Goal: Task Accomplishment & Management: Use online tool/utility

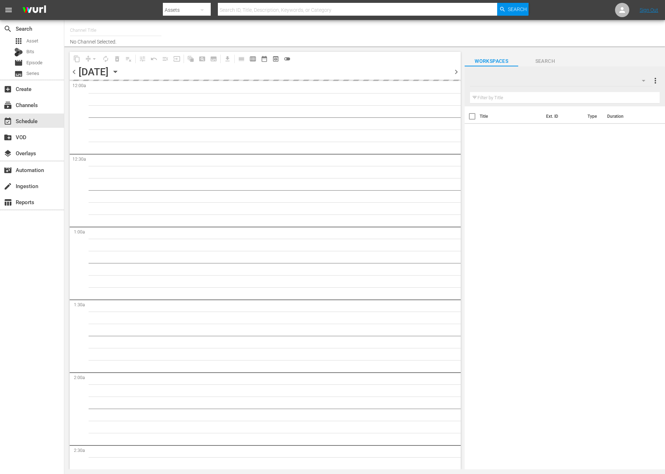
type input "NEW KPOP (617)"
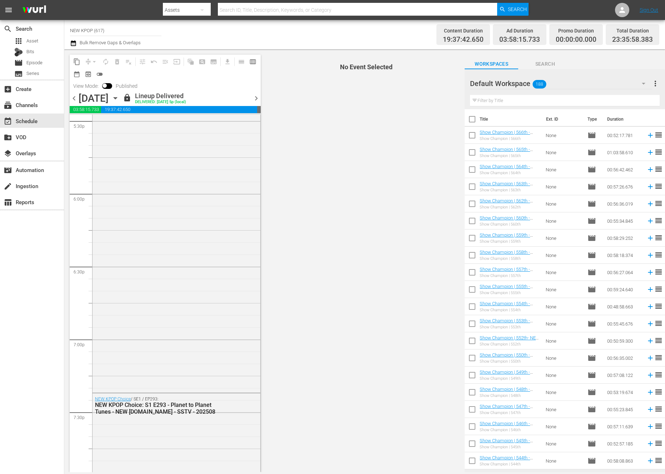
scroll to position [2676, 0]
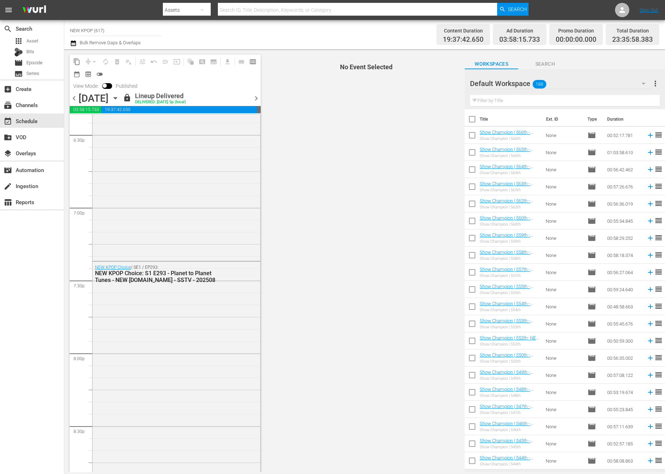
click at [256, 99] on span "chevron_right" at bounding box center [256, 98] width 9 height 9
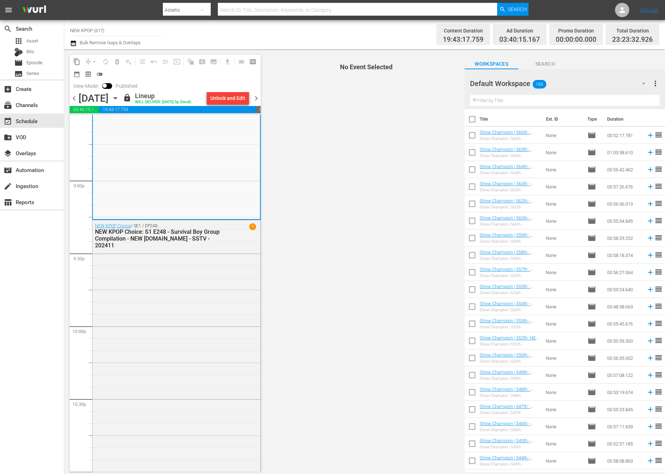
scroll to position [3168, 0]
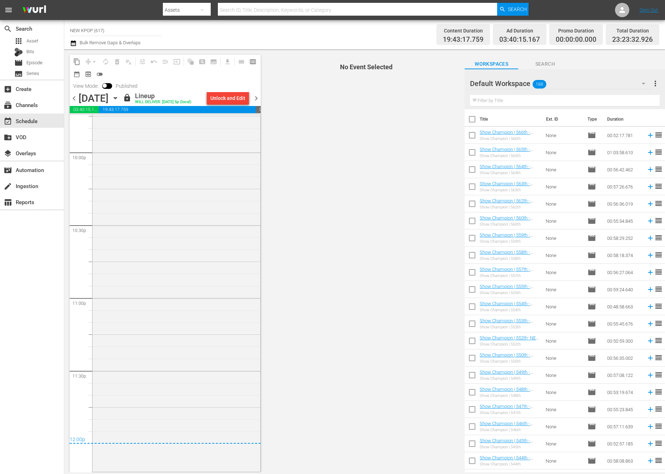
click at [255, 98] on span "chevron_right" at bounding box center [256, 98] width 9 height 9
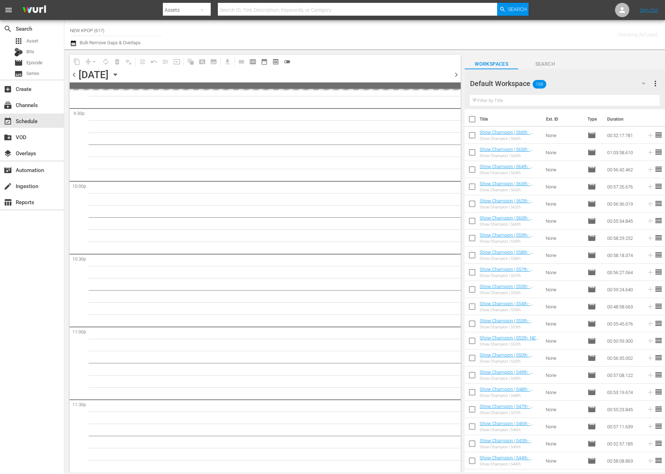
scroll to position [3116, 0]
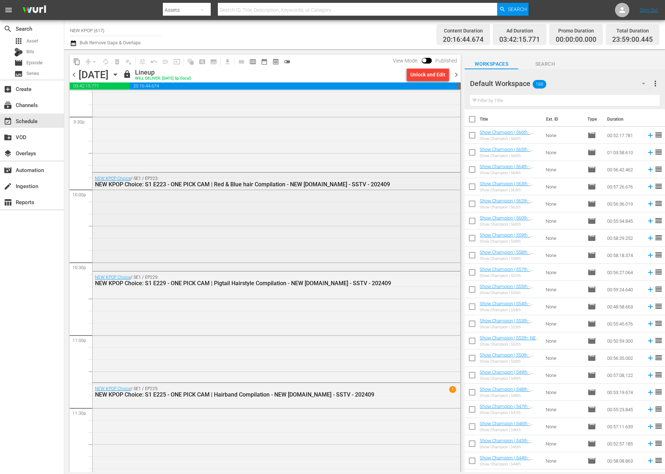
scroll to position [3142, 0]
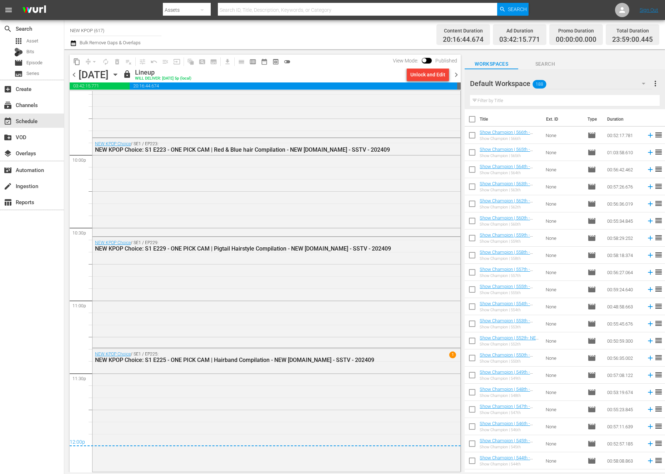
click at [459, 72] on span "chevron_right" at bounding box center [456, 74] width 9 height 9
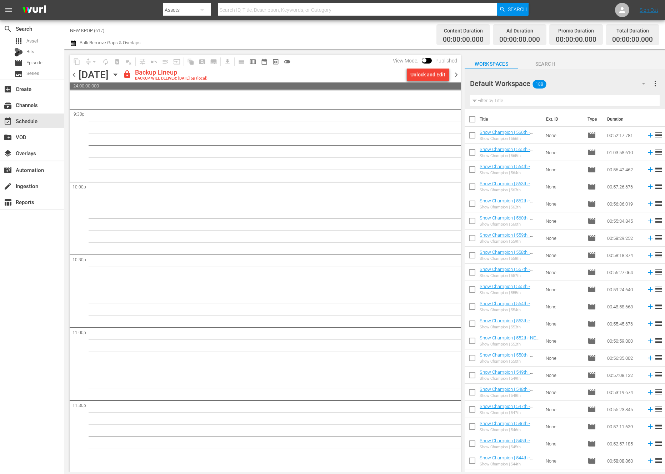
scroll to position [3116, 0]
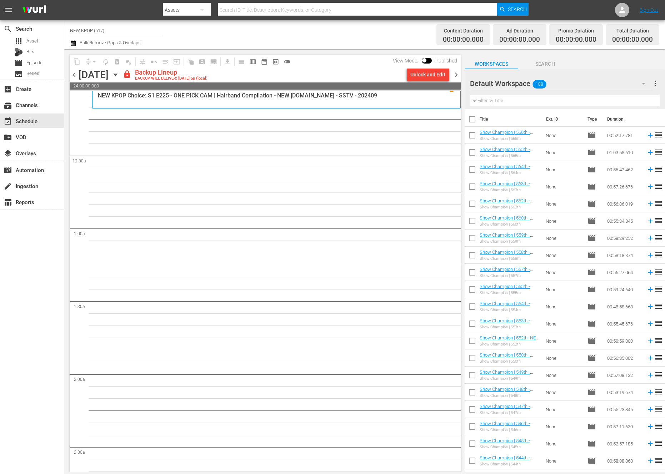
scroll to position [0, 0]
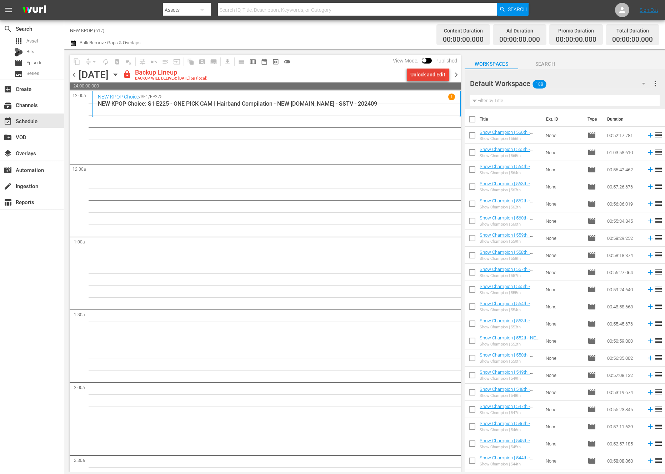
click at [434, 72] on div "Unlock and Edit" at bounding box center [427, 74] width 35 height 13
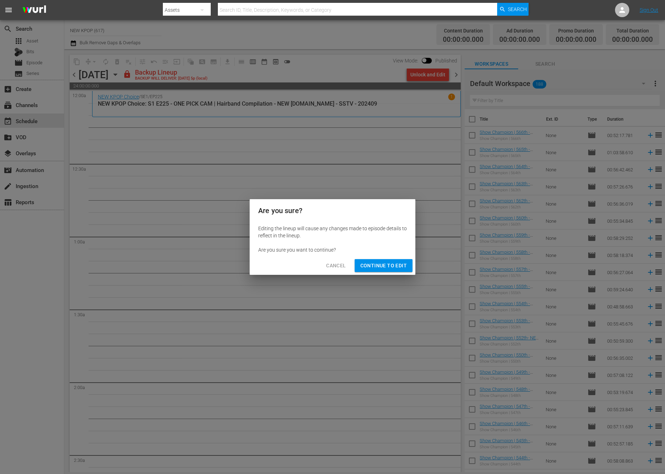
drag, startPoint x: 364, startPoint y: 262, endPoint x: 367, endPoint y: 260, distance: 3.9
click at [364, 263] on span "Continue to Edit" at bounding box center [383, 265] width 46 height 9
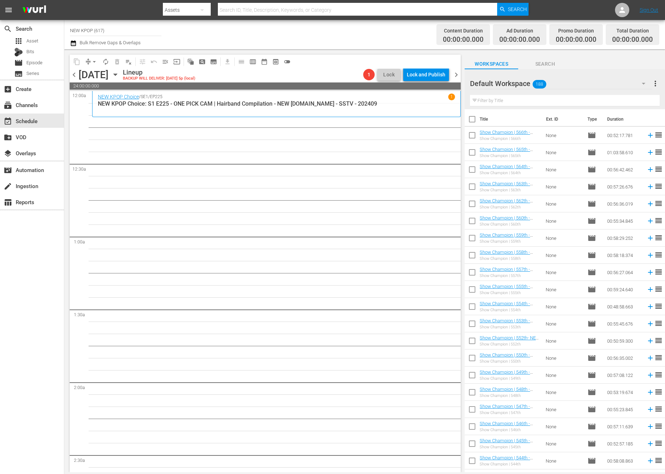
click at [468, 121] on input "checkbox" at bounding box center [472, 120] width 15 height 15
checkbox input "true"
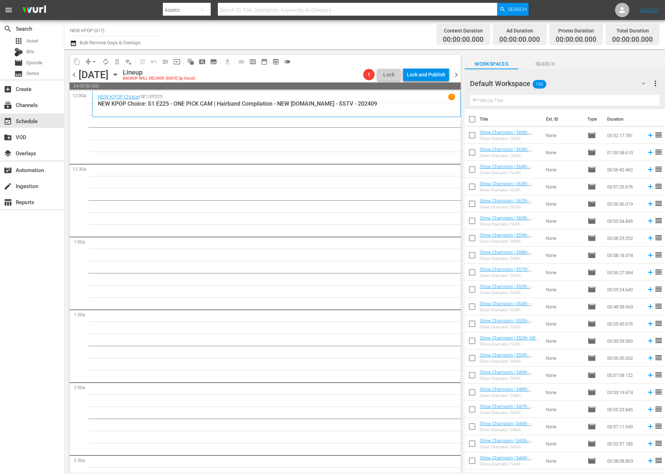
checkbox input "true"
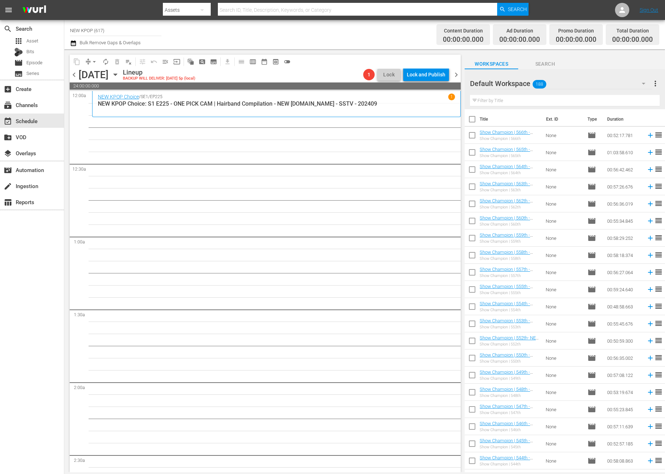
checkbox input "true"
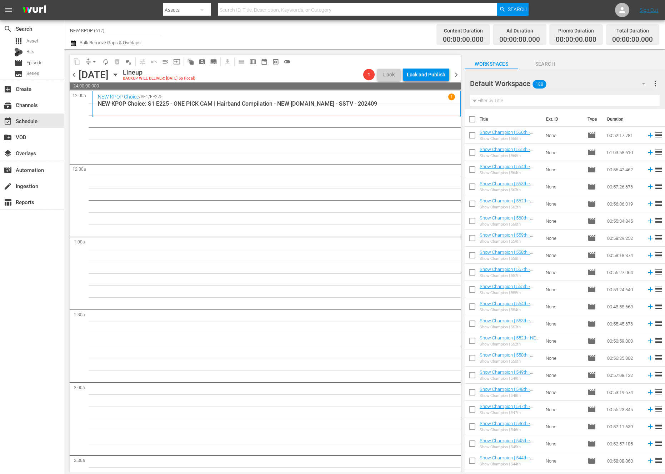
checkbox input "true"
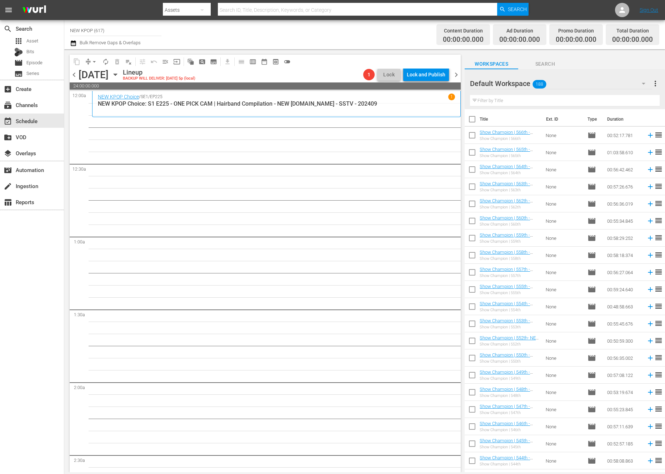
checkbox input "true"
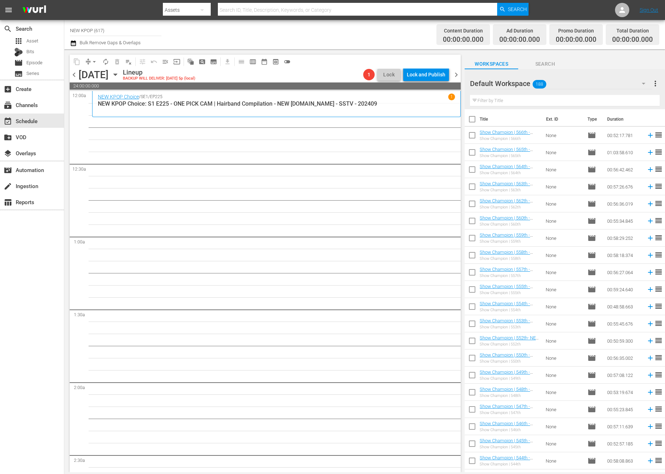
checkbox input "true"
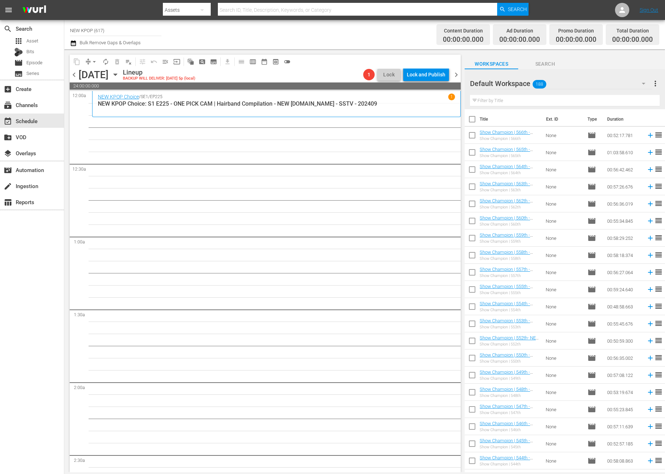
checkbox input "true"
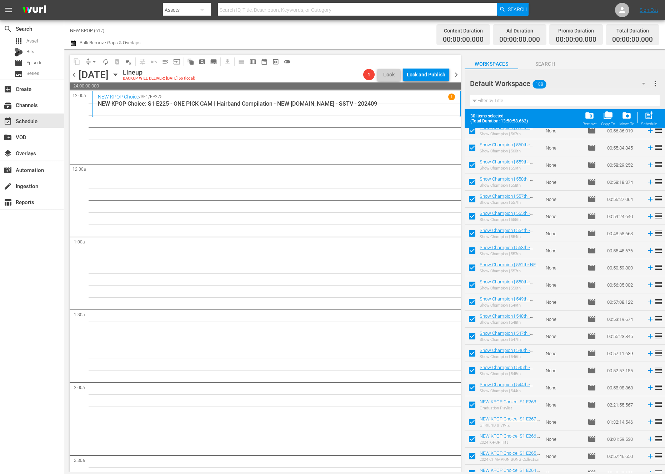
scroll to position [203, 0]
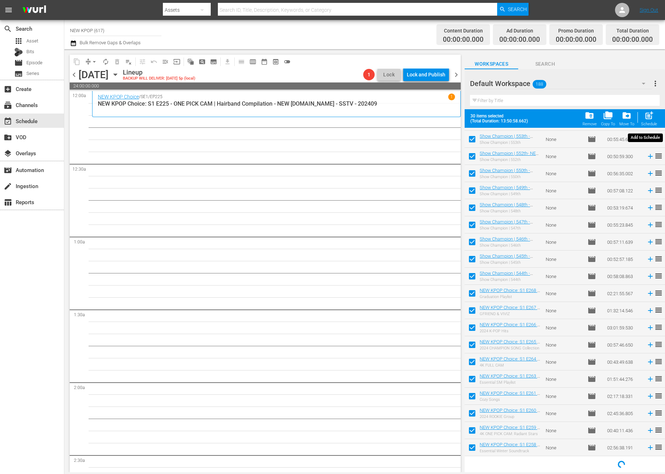
click at [643, 121] on div "post_add Schedule" at bounding box center [649, 119] width 16 height 16
checkbox input "false"
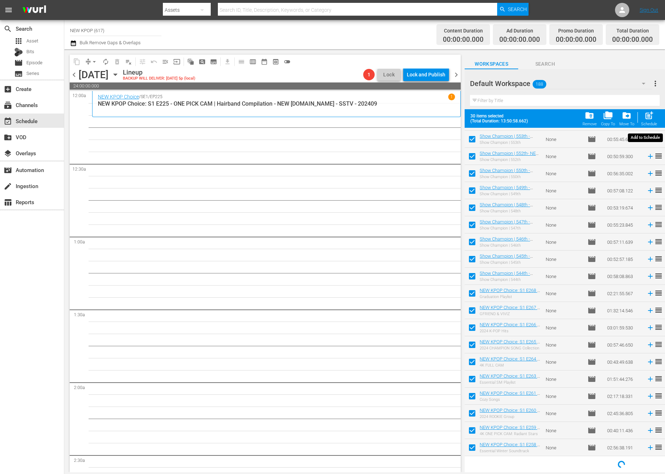
checkbox input "false"
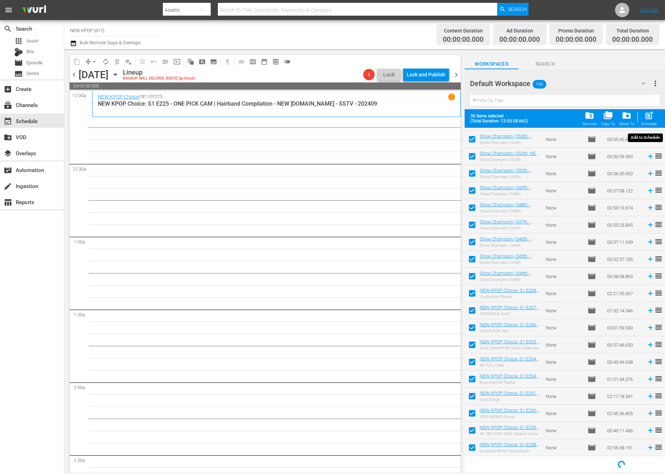
checkbox input "false"
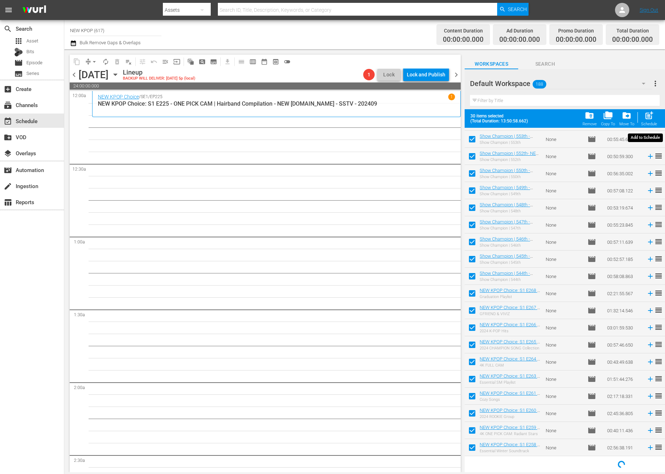
checkbox input "false"
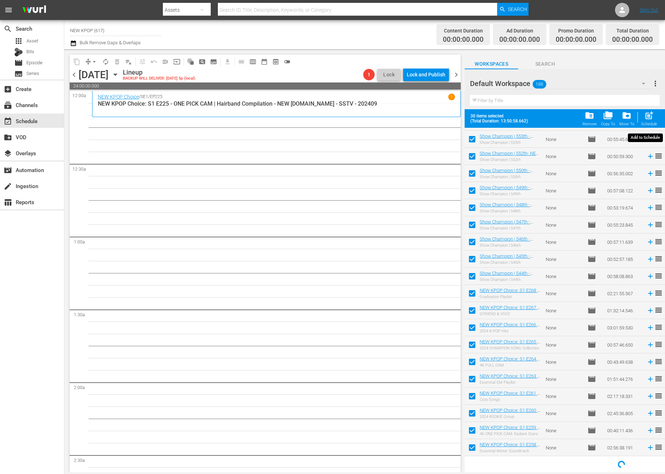
checkbox input "false"
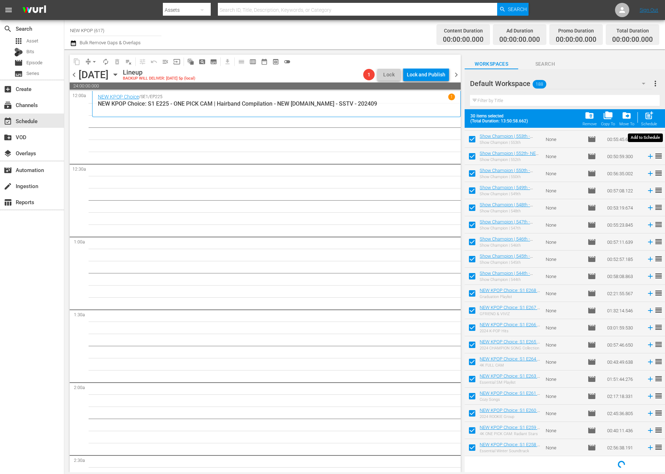
checkbox input "false"
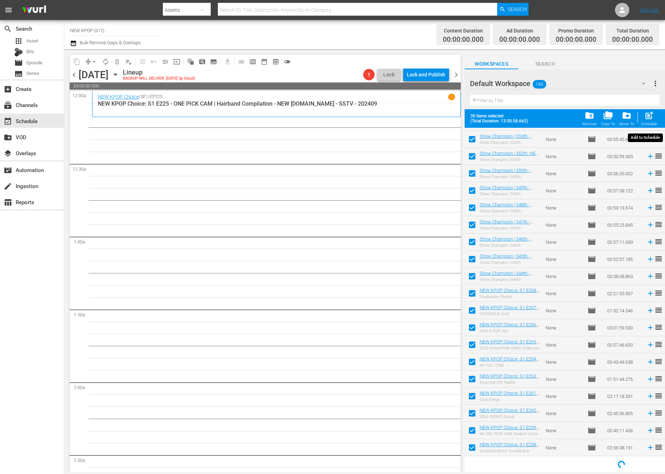
checkbox input "false"
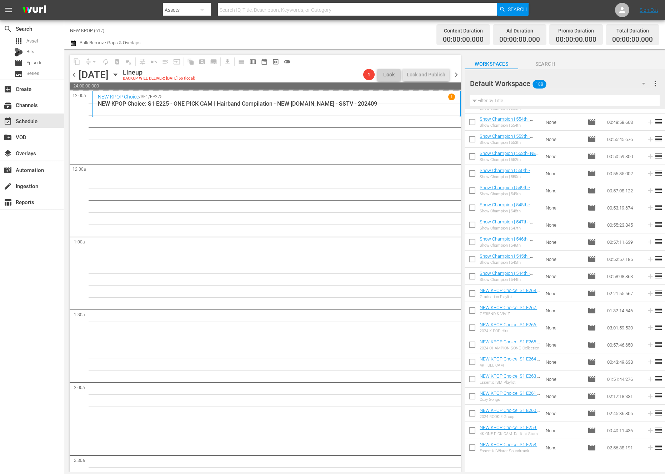
scroll to position [0, 0]
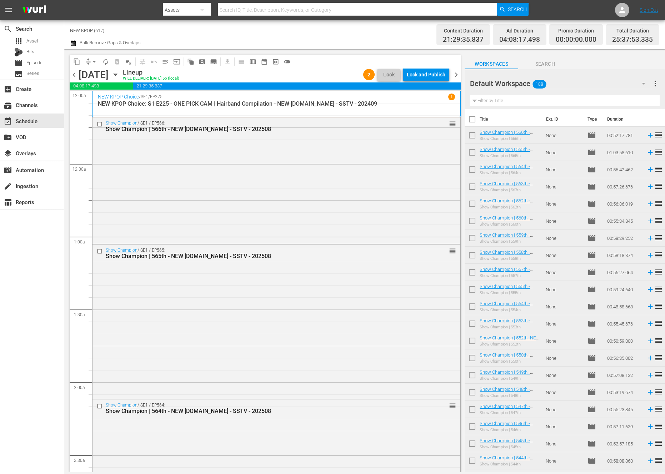
click at [310, 230] on div "Show Champion / SE1 / EP566: Show Champion | 566th - NEW K.ID - SSTV - 202508 r…" at bounding box center [277, 180] width 368 height 125
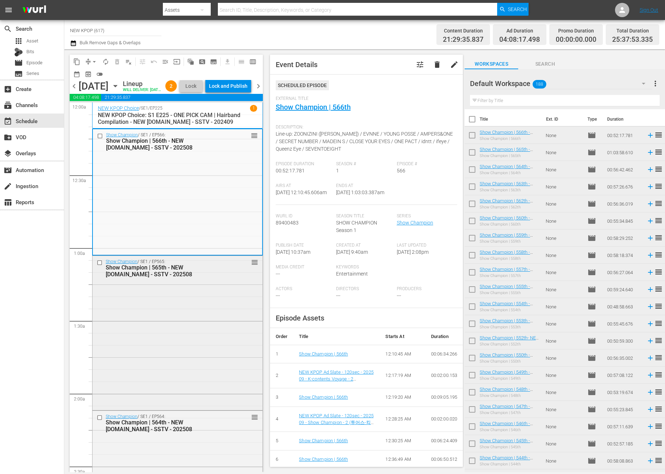
click at [150, 375] on div "Show Champion / SE1 / EP565: Show Champion | 565th - NEW K.ID - SSTV - 202508 r…" at bounding box center [178, 332] width 170 height 153
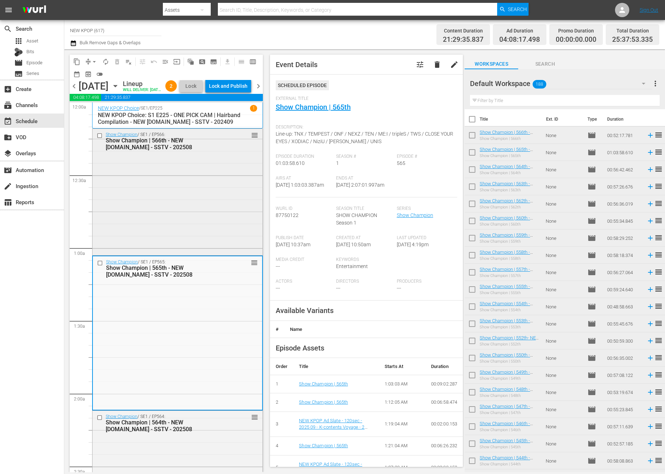
click at [131, 254] on div "Show Champion / SE1 / EP566: Show Champion | 566th - NEW K.ID - SSTV - 202508 r…" at bounding box center [178, 191] width 170 height 125
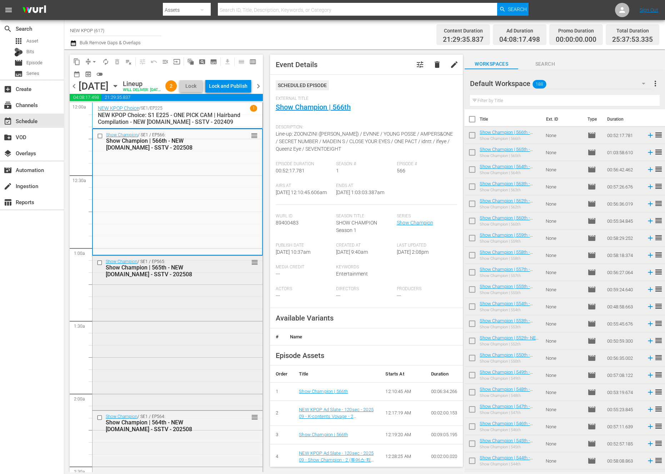
click at [204, 350] on div "Show Champion / SE1 / EP565: Show Champion | 565th - NEW K.ID - SSTV - 202508 r…" at bounding box center [178, 332] width 170 height 153
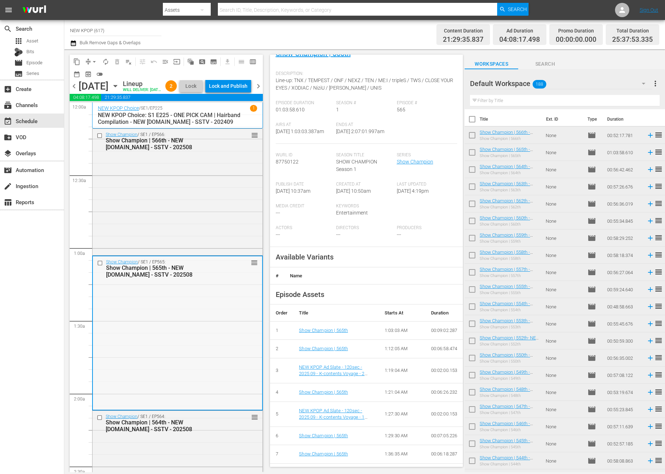
scroll to position [30, 0]
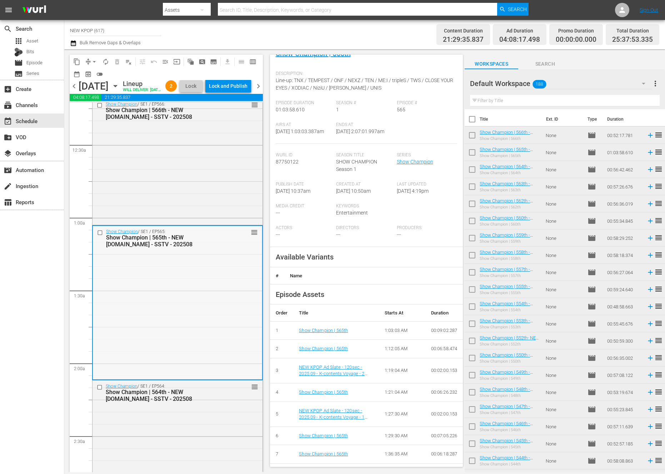
click at [218, 378] on div "Show Champion / SE1 / EP565: Show Champion | 565th - NEW K.ID - SSTV - 202508 r…" at bounding box center [177, 302] width 169 height 153
click at [216, 399] on div "Show Champion / SE1 / EP564: Show Champion | 564th - NEW K.ID - SSTV - 202508" at bounding box center [166, 393] width 121 height 19
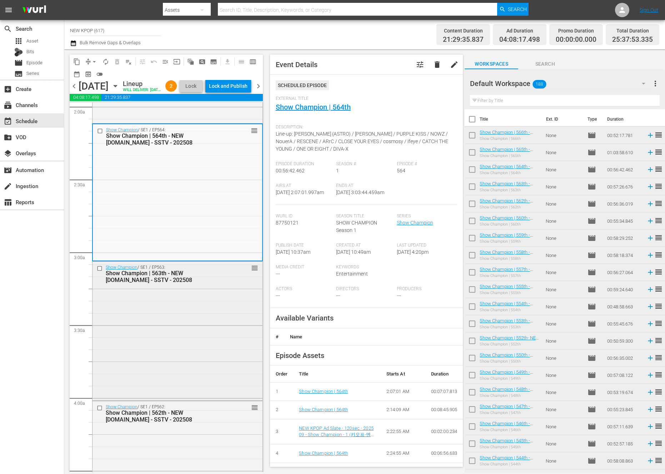
scroll to position [312, 0]
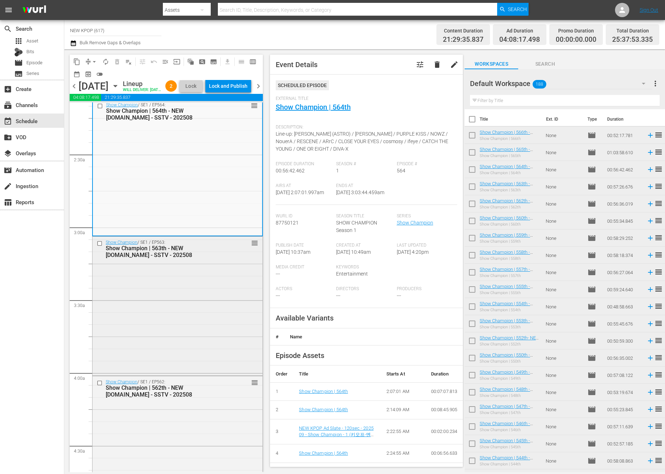
click at [152, 401] on div "Show Champion / SE1 / EP562: Show Champion | 562th - NEW K.ID - SSTV - 202508 r…" at bounding box center [178, 389] width 170 height 24
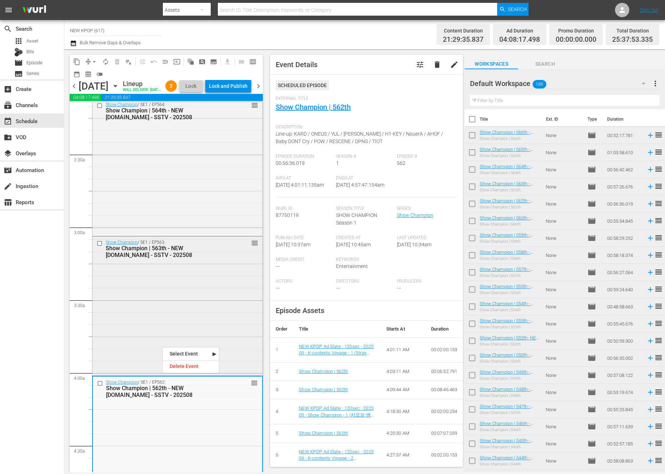
click at [95, 357] on div "Show Champion / SE1 / EP563: Show Champion | 563th - NEW K.ID - SSTV - 202508 r…" at bounding box center [178, 306] width 170 height 138
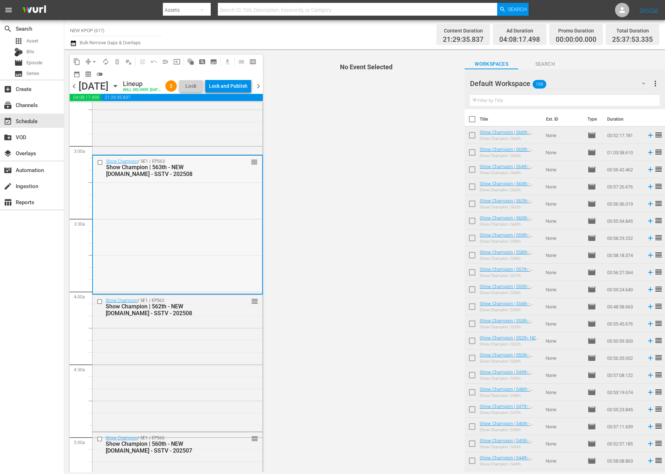
scroll to position [372, 0]
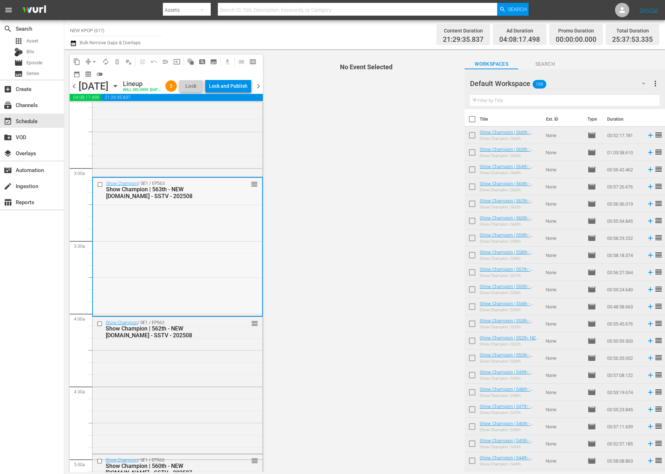
click at [148, 267] on div "Show Champion / SE1 / EP563: Show Champion | 563th - NEW K.ID - SSTV - 202508 r…" at bounding box center [177, 247] width 169 height 138
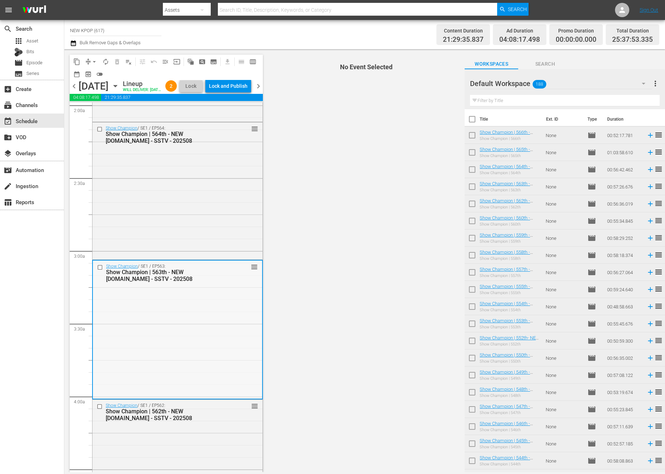
scroll to position [271, 0]
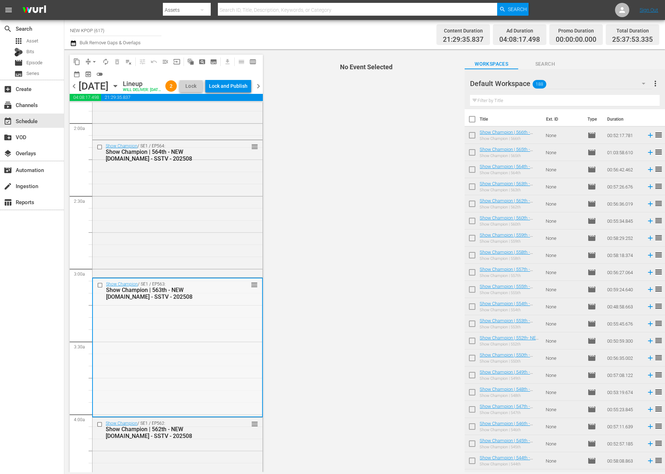
click at [209, 273] on div "Show Champion / SE1 / EP564: Show Champion | 564th - NEW K.ID - SSTV - 202508 r…" at bounding box center [178, 208] width 170 height 136
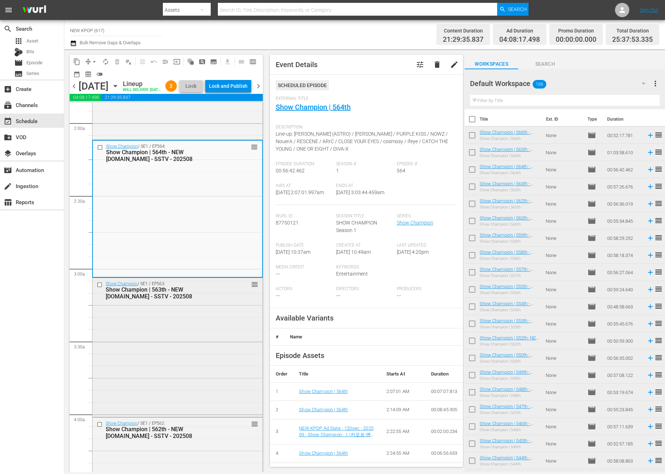
click at [184, 378] on div "Show Champion / SE1 / EP563: Show Champion | 563th - NEW K.ID - SSTV - 202508 r…" at bounding box center [178, 347] width 170 height 138
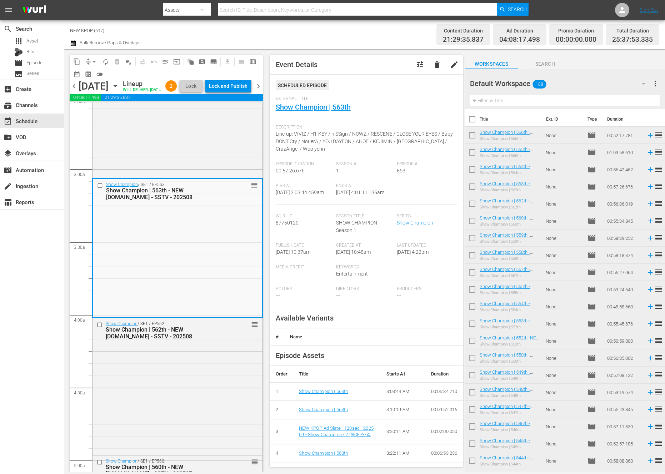
scroll to position [421, 0]
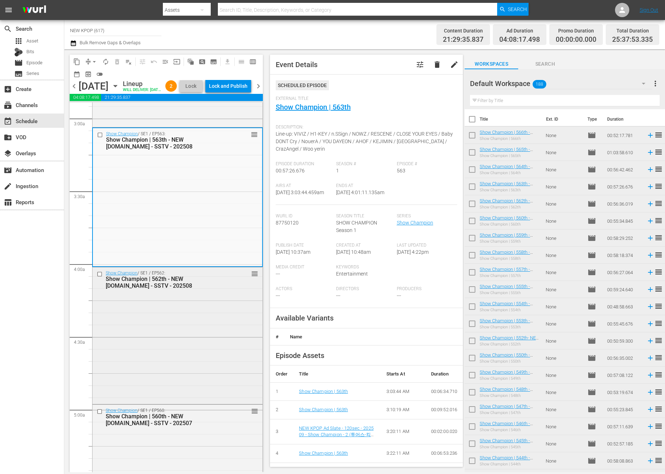
click at [187, 353] on div "Show Champion / SE1 / EP562: Show Champion | 562th - NEW K.ID - SSTV - 202508 r…" at bounding box center [178, 335] width 170 height 135
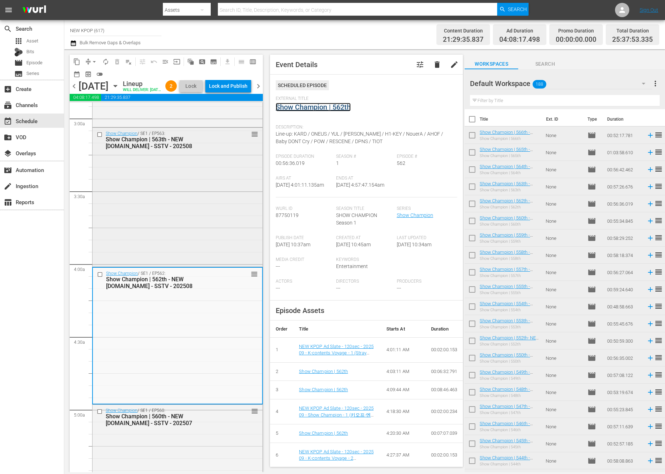
scroll to position [573, 0]
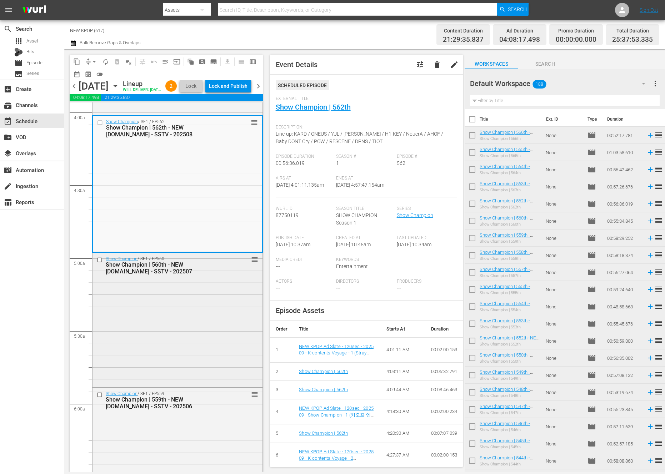
click at [196, 306] on div "Show Champion / SE1 / EP560: Show Champion | 560th - NEW K.ID - SSTV - 202507 r…" at bounding box center [178, 319] width 170 height 133
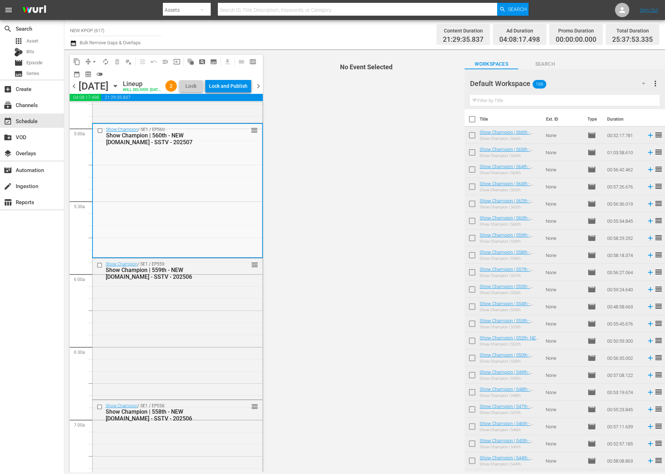
scroll to position [704, 0]
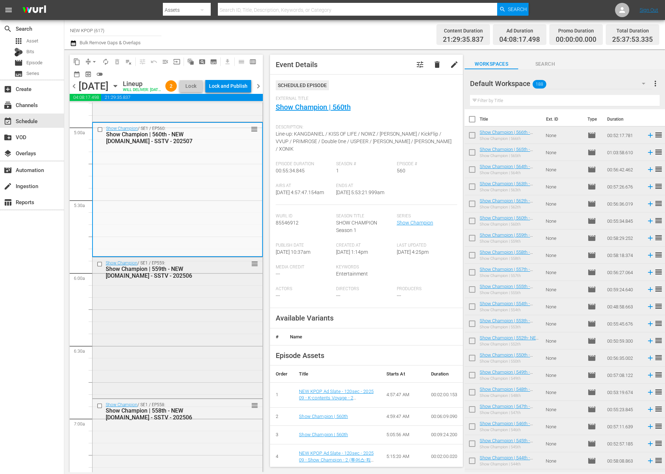
click at [163, 336] on div "Show Champion / SE1 / EP559: Show Champion | 559th - NEW K.ID - SSTV - 202506 r…" at bounding box center [178, 328] width 170 height 140
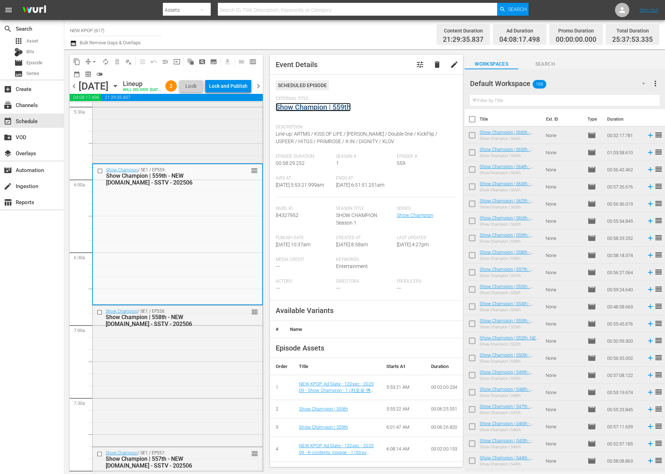
scroll to position [845, 0]
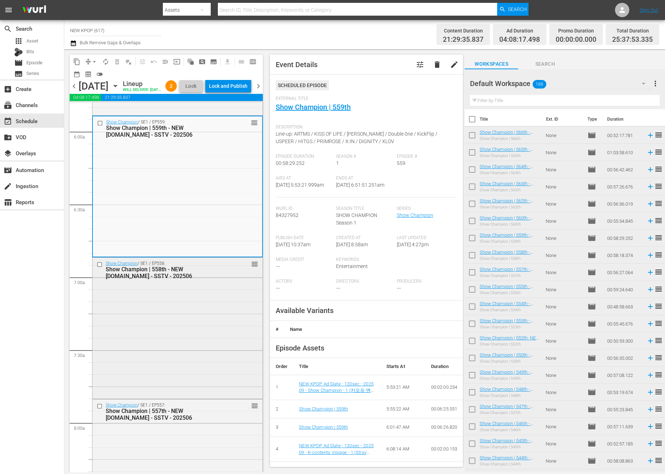
click at [179, 356] on div "Show Champion / SE1 / EP558: Show Champion | 558th - NEW K.ID - SSTV - 202506 r…" at bounding box center [178, 327] width 170 height 139
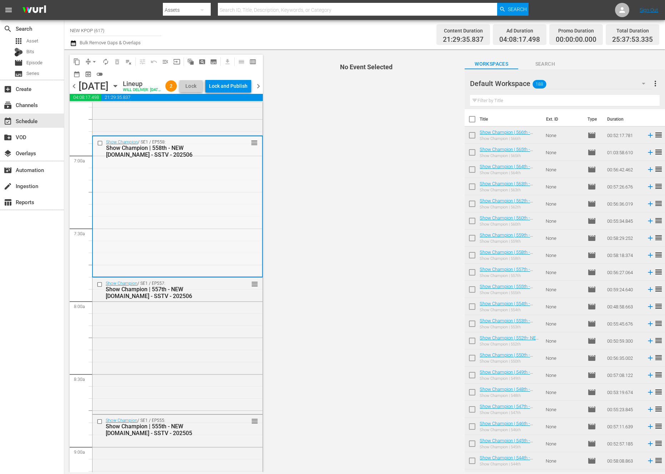
scroll to position [969, 0]
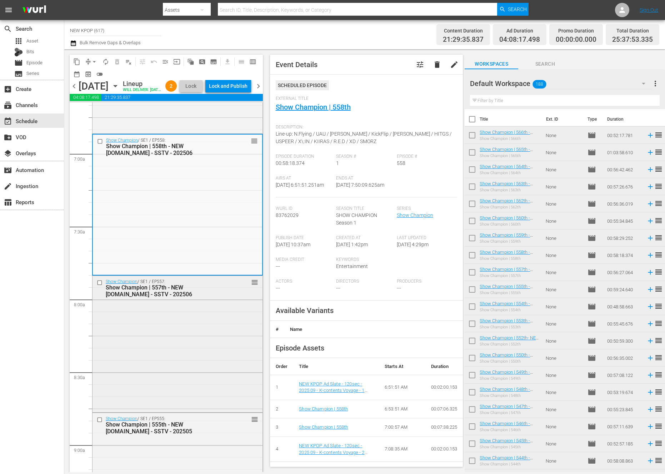
click at [170, 340] on div "Show Champion / SE1 / EP557: Show Champion | 557th - NEW K.ID - SSTV - 202506 r…" at bounding box center [178, 343] width 170 height 135
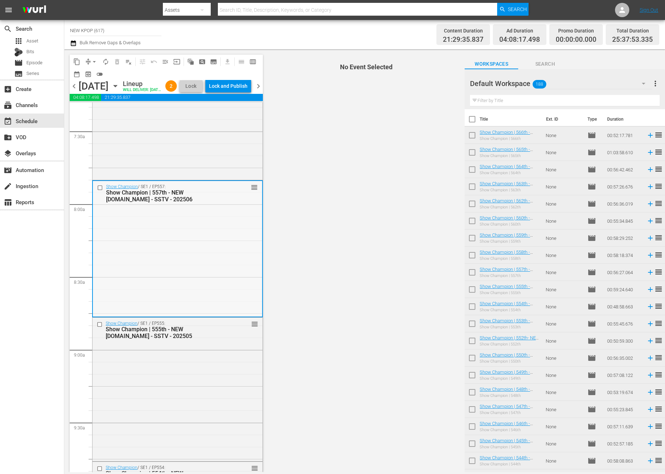
scroll to position [1120, 0]
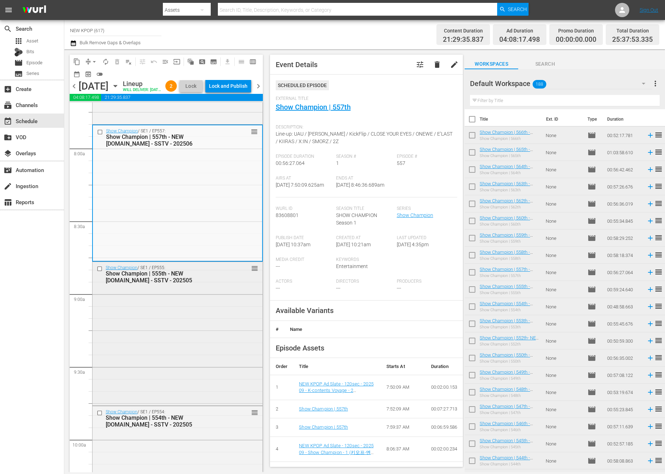
click at [207, 284] on div "Show Champion | 555th - NEW K.ID - SSTV - 202505" at bounding box center [166, 277] width 121 height 14
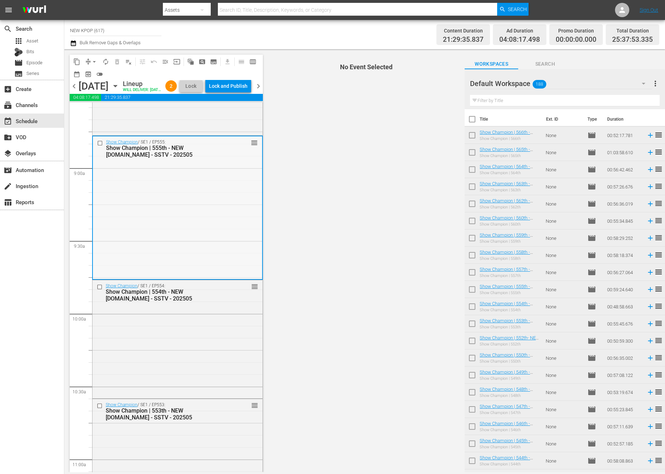
scroll to position [1260, 0]
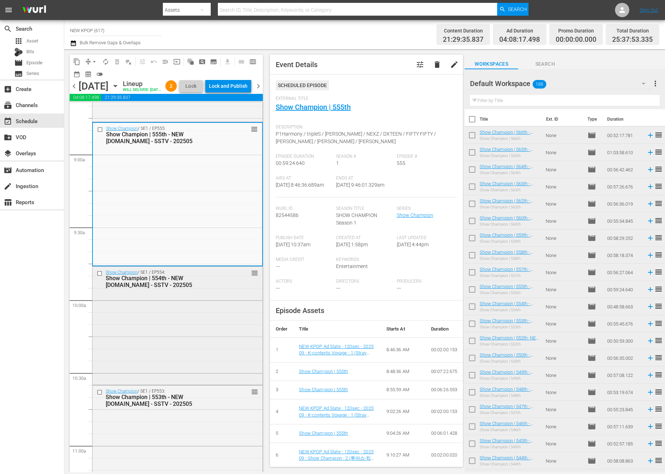
click at [168, 289] on div "Show Champion | 554th - NEW K.ID - SSTV - 202505" at bounding box center [166, 282] width 121 height 14
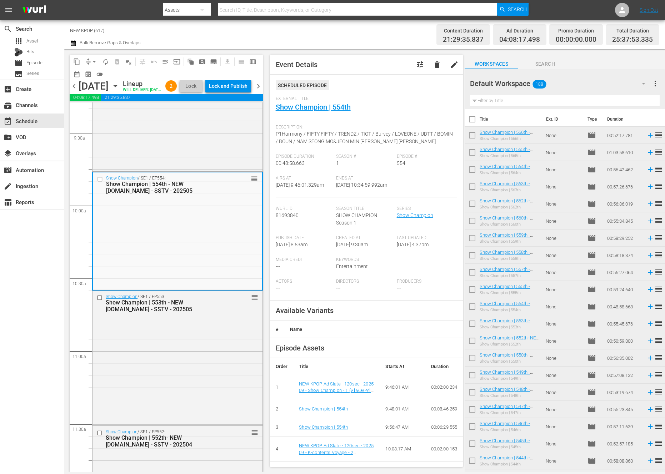
scroll to position [1355, 0]
click at [141, 375] on div "Show Champion / SE1 / EP553: Show Champion | 553th - NEW K.ID - SSTV - 202505 r…" at bounding box center [178, 357] width 170 height 133
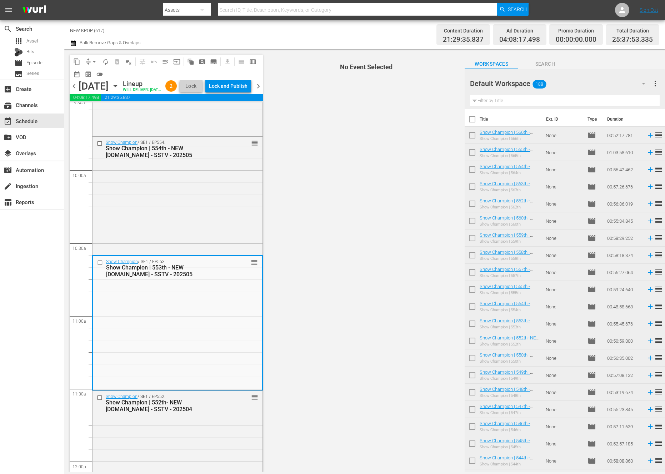
scroll to position [1400, 0]
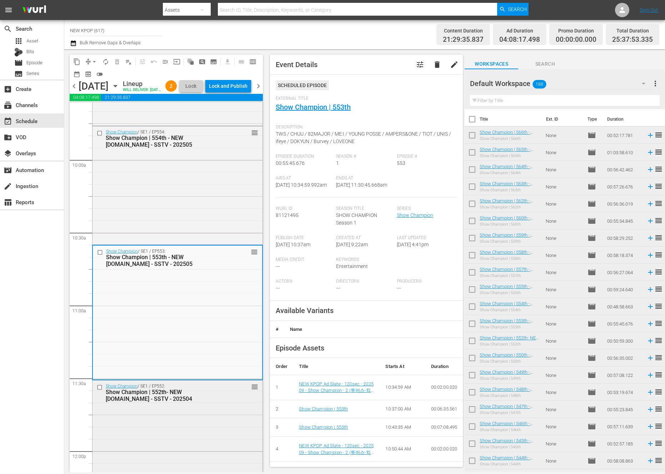
click at [175, 403] on div "Show Champion | 552th- NEW K.ID - SSTV - 202504" at bounding box center [166, 396] width 121 height 14
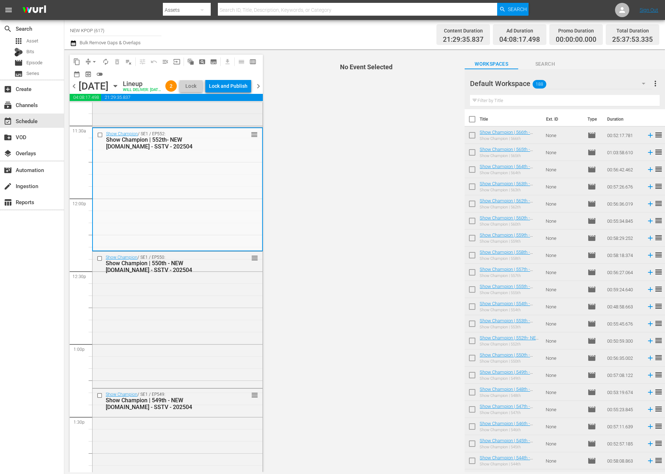
scroll to position [1653, 0]
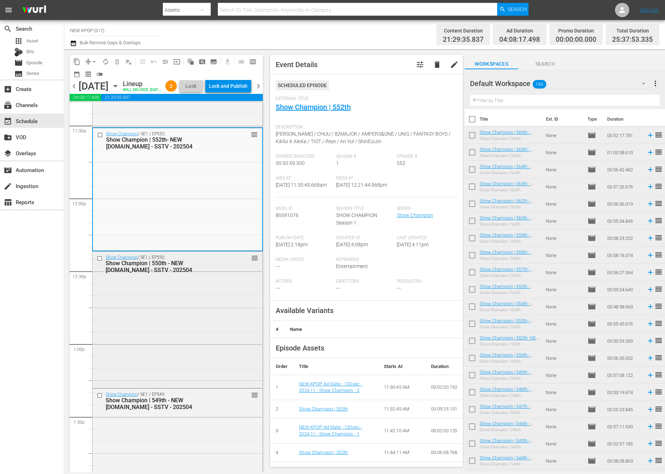
click at [169, 323] on div "Show Champion / SE1 / EP550: Show Champion | 550th - NEW K.ID - SSTV - 202504 r…" at bounding box center [178, 319] width 170 height 135
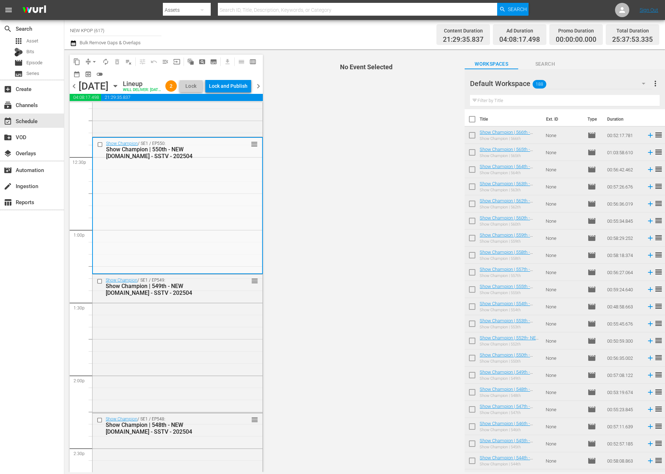
scroll to position [1775, 0]
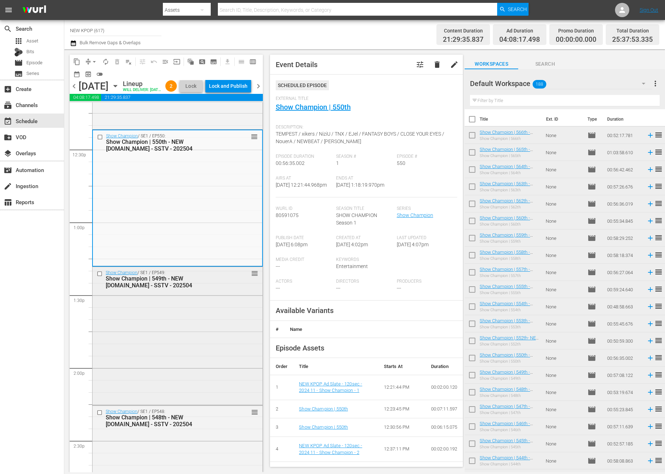
click at [153, 373] on div "Show Champion / SE1 / EP549: Show Champion | 549th - NEW K.ID - SSTV - 202504 r…" at bounding box center [178, 335] width 170 height 137
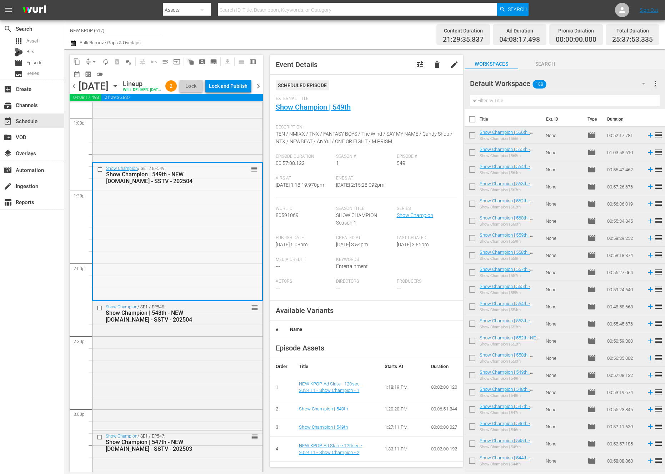
click at [140, 343] on div "Show Champion / SE1 / EP548: Show Champion | 548th - NEW K.ID - SSTV - 202504 r…" at bounding box center [178, 365] width 170 height 128
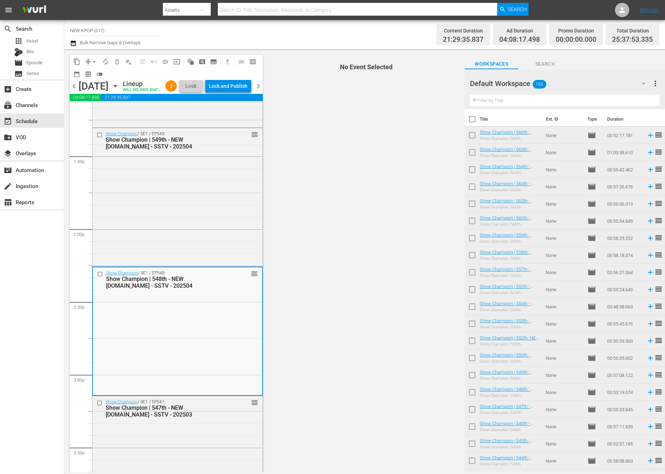
scroll to position [1983, 0]
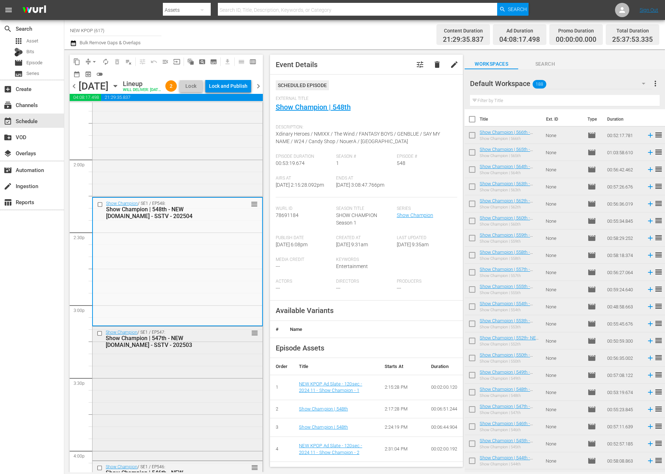
click at [182, 404] on div "Show Champion / SE1 / EP547: Show Champion | 547th - NEW K.ID - SSTV - 202503 r…" at bounding box center [178, 393] width 170 height 133
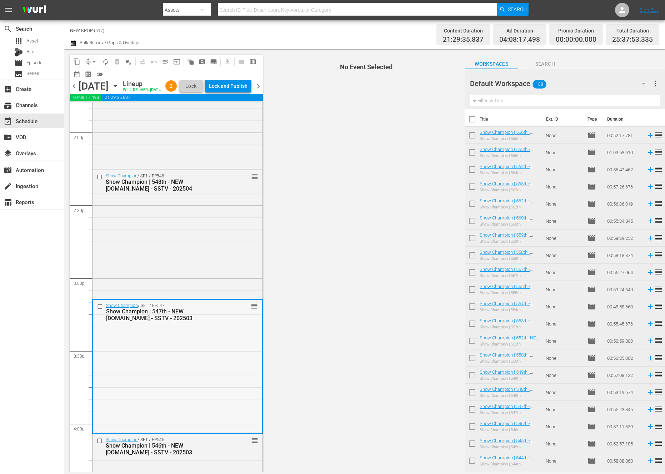
scroll to position [2146, 0]
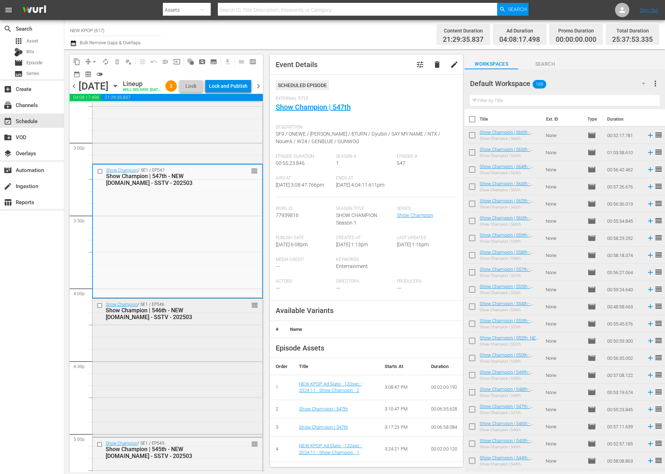
click at [194, 350] on div "Show Champion / SE1 / EP546: Show Champion | 546th - NEW K.ID - SSTV - 202503 r…" at bounding box center [178, 367] width 170 height 137
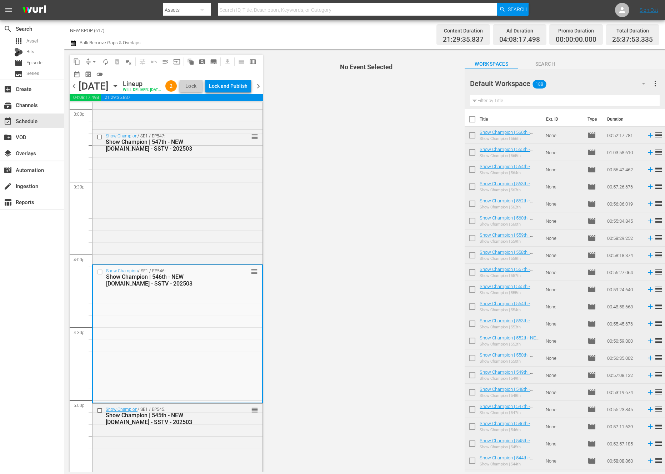
scroll to position [2245, 0]
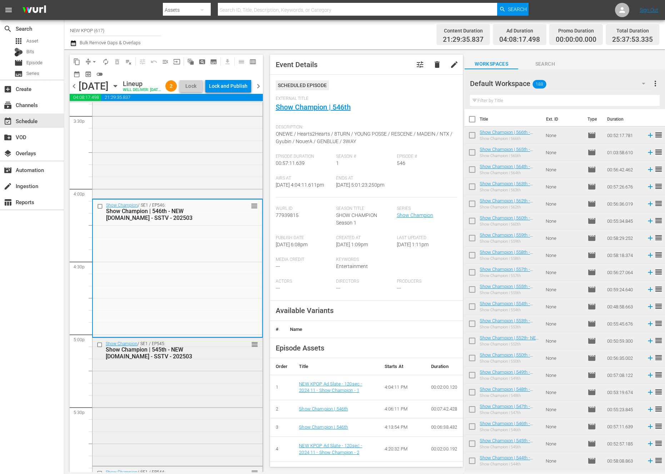
click at [160, 360] on div "Show Champion | 545th - NEW K.ID - SSTV - 202503" at bounding box center [166, 353] width 121 height 14
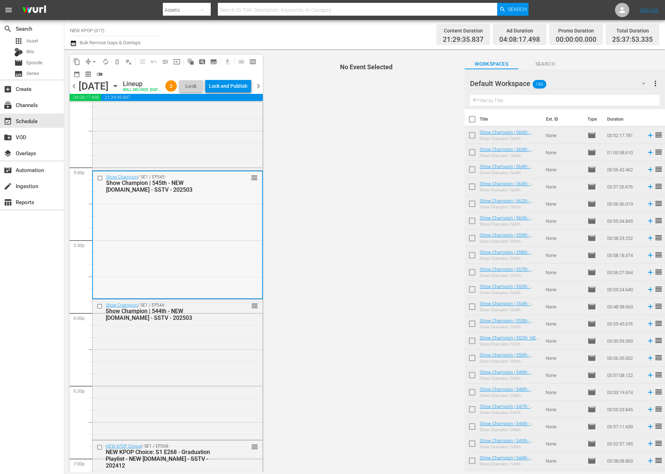
scroll to position [2413, 0]
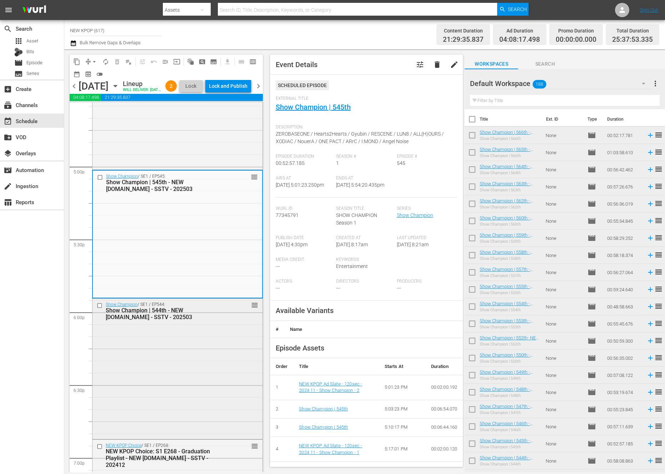
click at [165, 360] on div "Show Champion / SE1 / EP544: Show Champion | 544th - NEW K.ID - SSTV - 202503 r…" at bounding box center [178, 368] width 170 height 139
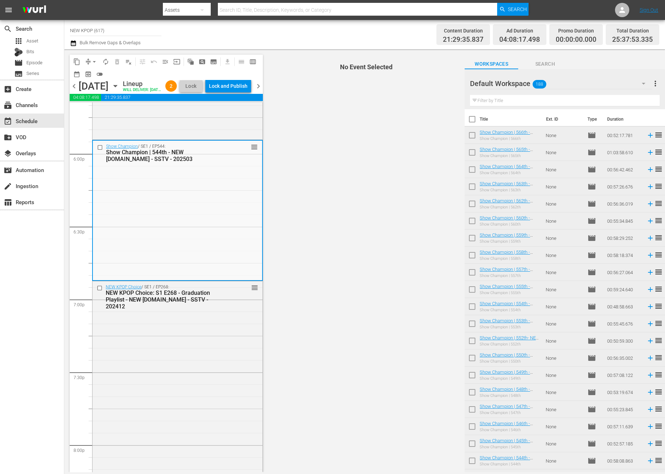
scroll to position [2573, 0]
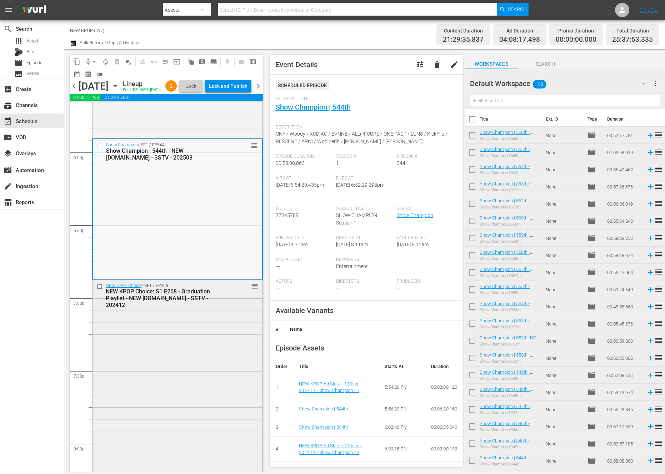
click at [184, 336] on div "NEW KPOP Choice / SE1 / EP268: NEW KPOP Choice: S1 E268 - Graduation Playlist -…" at bounding box center [178, 451] width 170 height 343
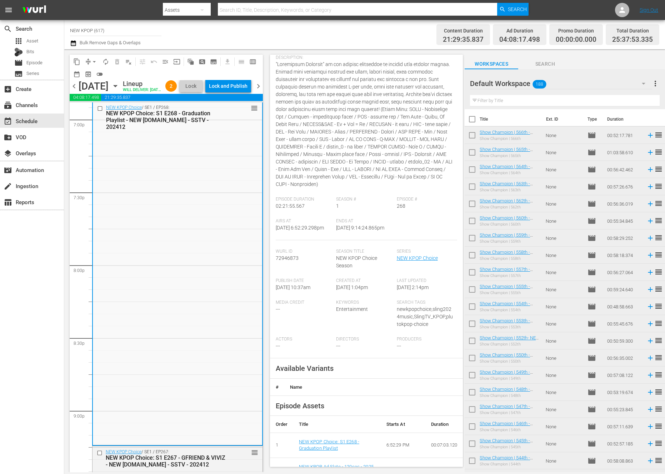
scroll to position [128, 0]
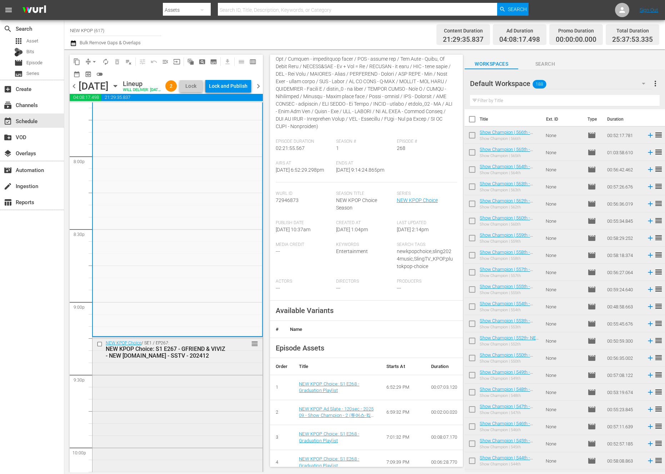
click at [164, 375] on div "NEW KPOP Choice / SE1 / EP267: NEW KPOP Choice: S1 E267 - GFRIEND & VIVIZ - NEW…" at bounding box center [178, 449] width 170 height 222
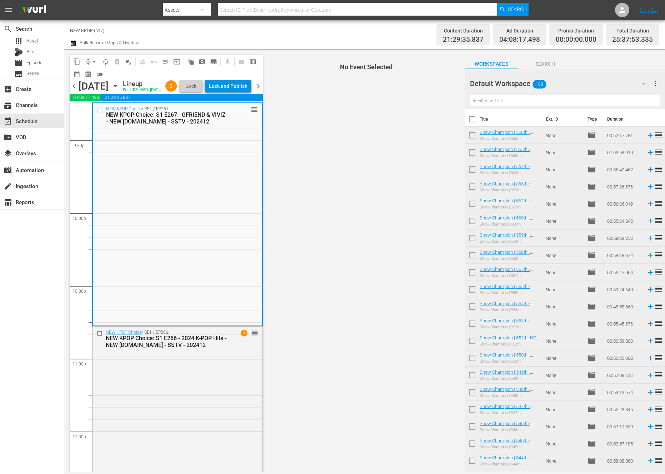
scroll to position [2979, 0]
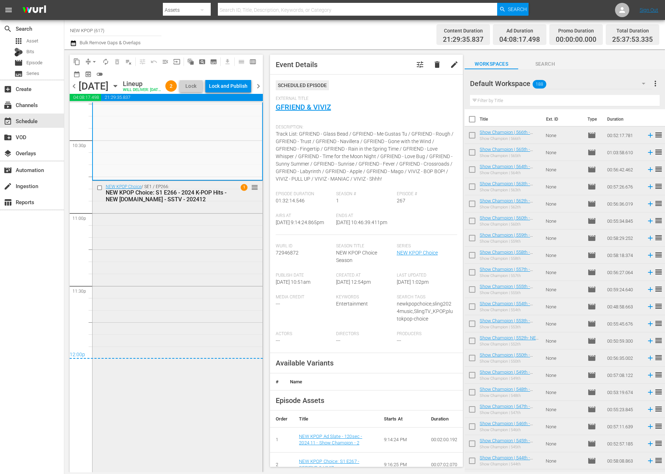
click at [203, 340] on div "NEW KPOP Choice / SE1 / EP266: NEW KPOP Choice: S1 E266 - 2024 K-POP Hits - NEW…" at bounding box center [178, 401] width 170 height 440
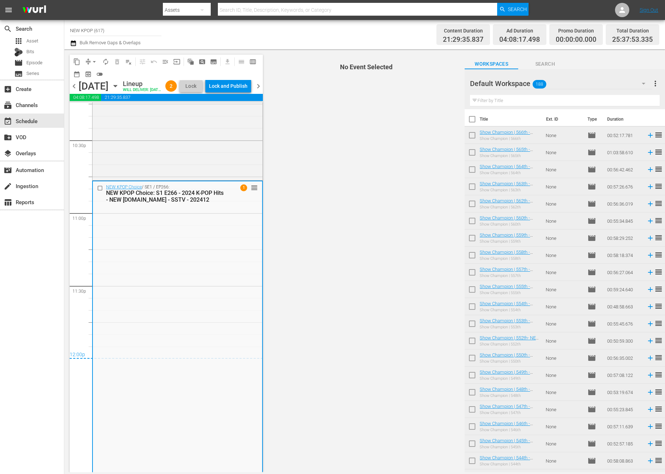
scroll to position [2641, 0]
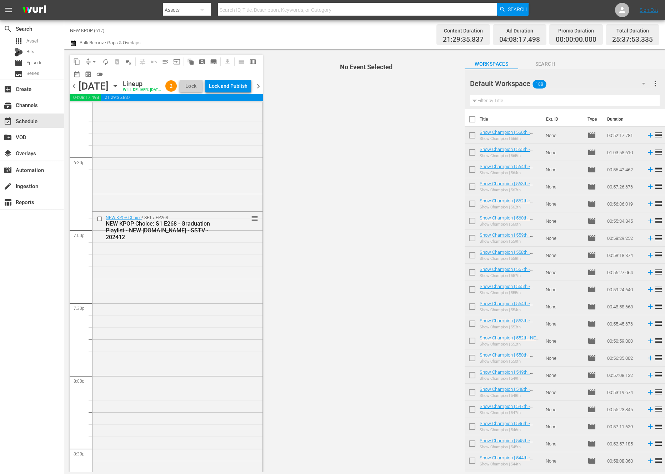
click at [203, 340] on div "NEW KPOP Choice / SE1 / EP268: NEW KPOP Choice: S1 E268 - Graduation Playlist -…" at bounding box center [178, 383] width 170 height 343
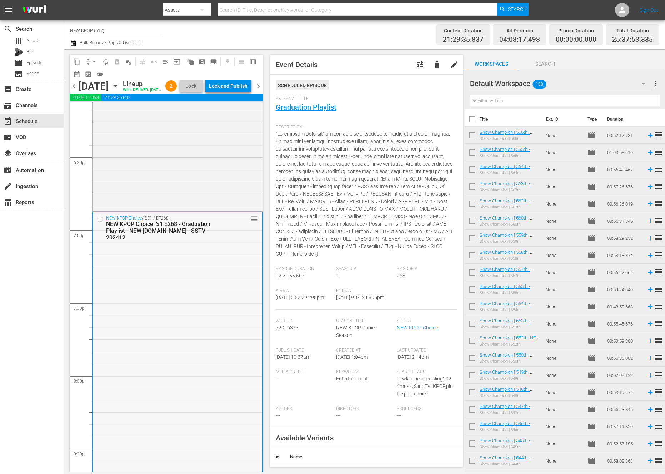
click at [161, 380] on div "NEW KPOP Choice / SE1 / EP268: NEW KPOP Choice: S1 E268 - Graduation Playlist -…" at bounding box center [177, 384] width 169 height 343
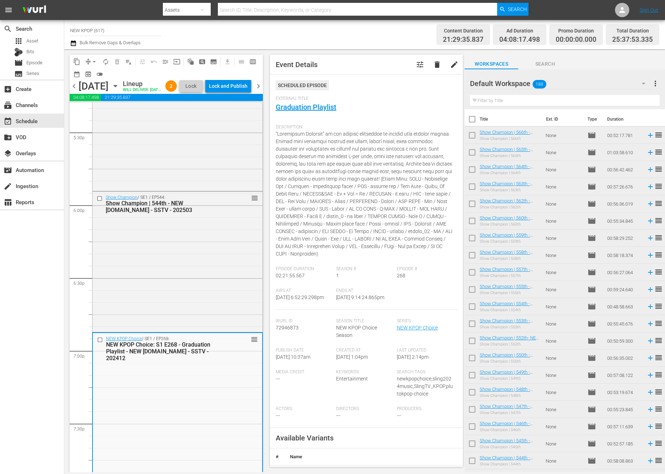
scroll to position [2686, 0]
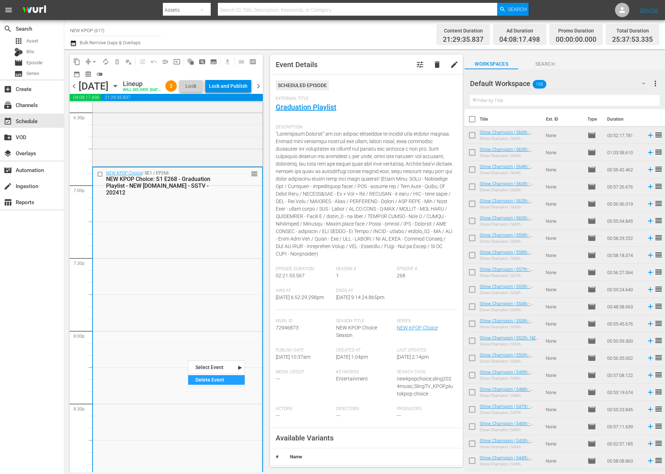
click at [194, 380] on div "Delete Event" at bounding box center [216, 380] width 56 height 10
click at [505, 104] on input "text" at bounding box center [565, 100] width 190 height 11
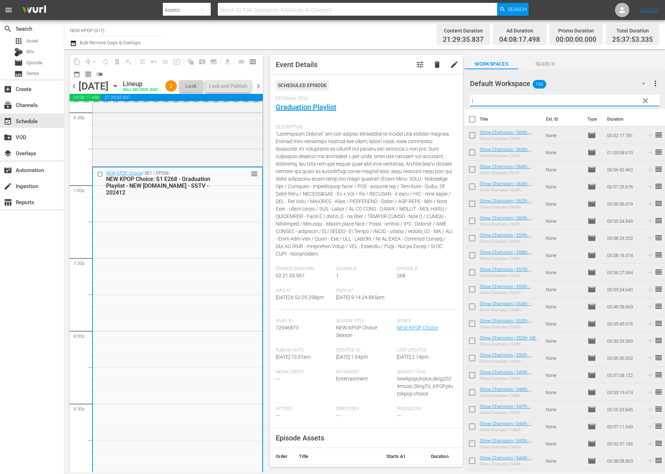
type input "i"
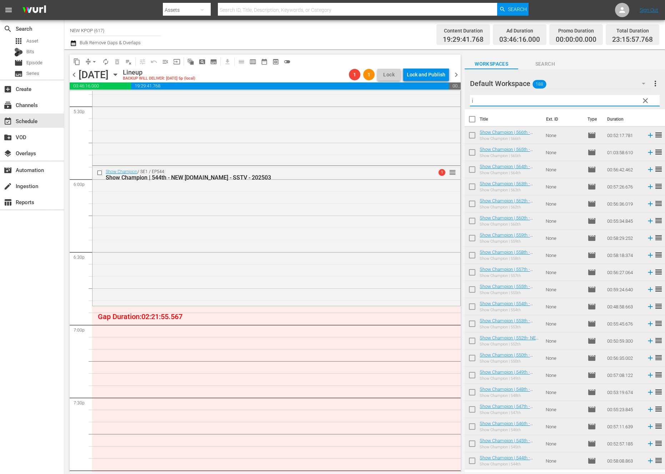
scroll to position [2492, 0]
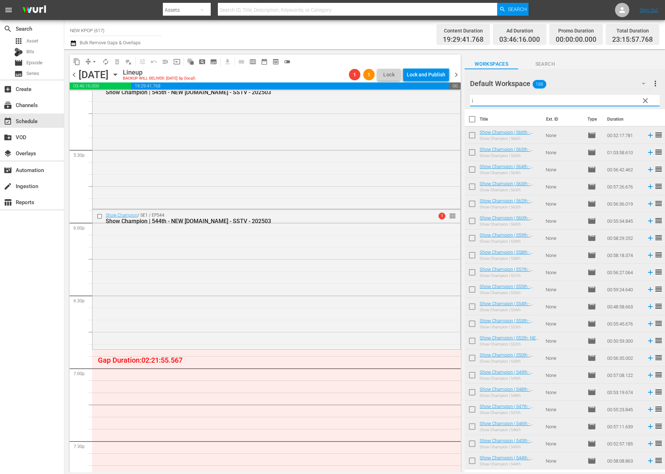
click at [313, 259] on div "Show Champion / SE1 / EP544: Show Champion | 544th - NEW K.ID - SSTV - 202503 1…" at bounding box center [277, 279] width 368 height 139
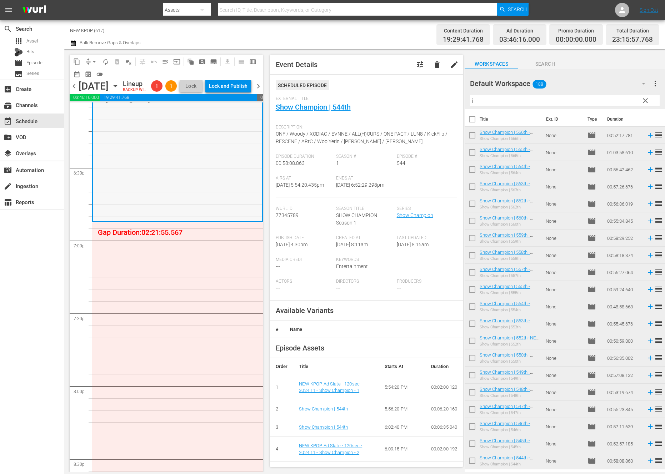
scroll to position [2636, 0]
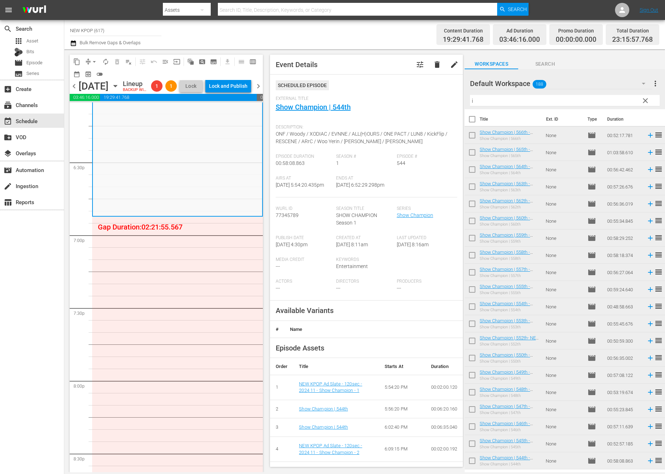
click at [479, 98] on input "i" at bounding box center [565, 100] width 190 height 11
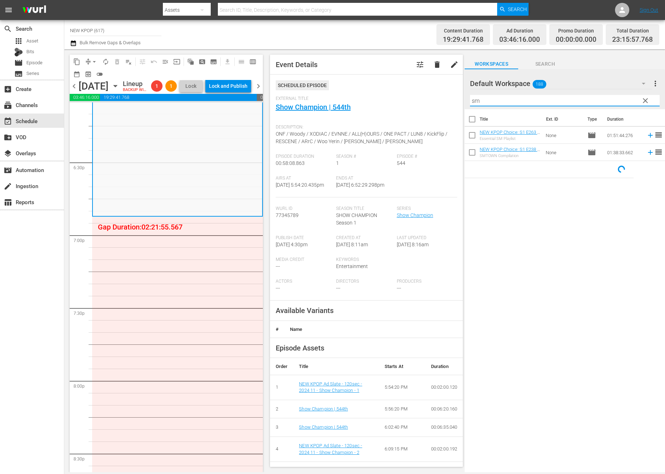
type input "s"
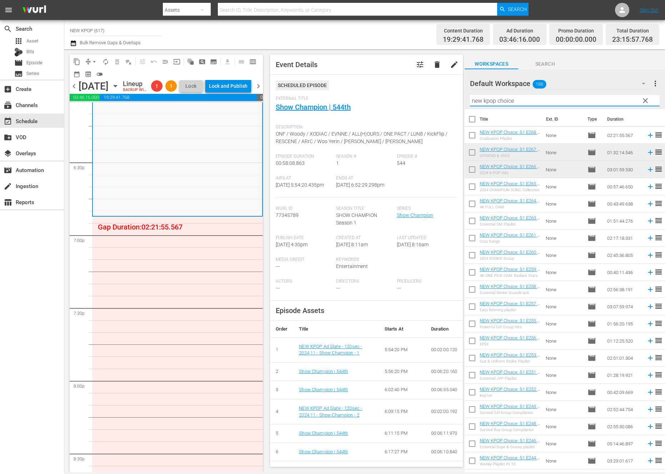
click at [529, 83] on div "Default Workspace 188" at bounding box center [561, 84] width 182 height 20
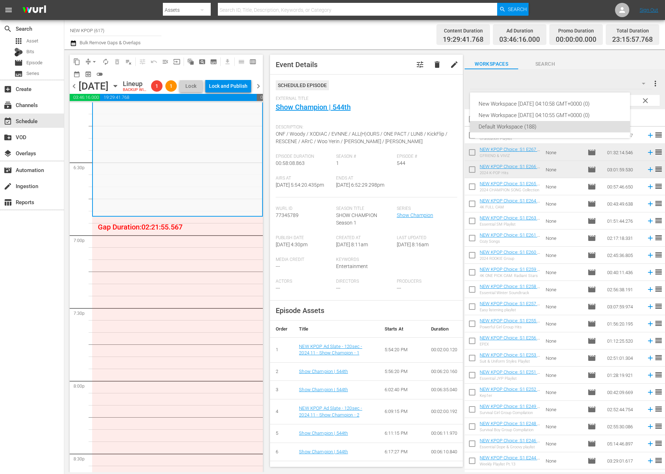
click at [642, 76] on div "New Workspace Thu Sep 18 2025 04:10:58 GMT+0000 (0) New Workspace Thu Sep 18 20…" at bounding box center [332, 237] width 665 height 474
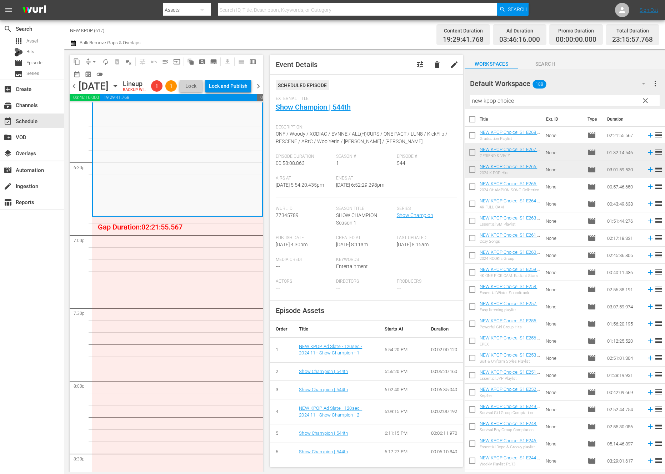
click at [593, 99] on div "New Workspace Thu Sep 18 2025 04:10:58 GMT+0000 (0) New Workspace Thu Sep 18 20…" at bounding box center [332, 237] width 665 height 474
click at [574, 101] on input "new kpop choice" at bounding box center [565, 100] width 190 height 11
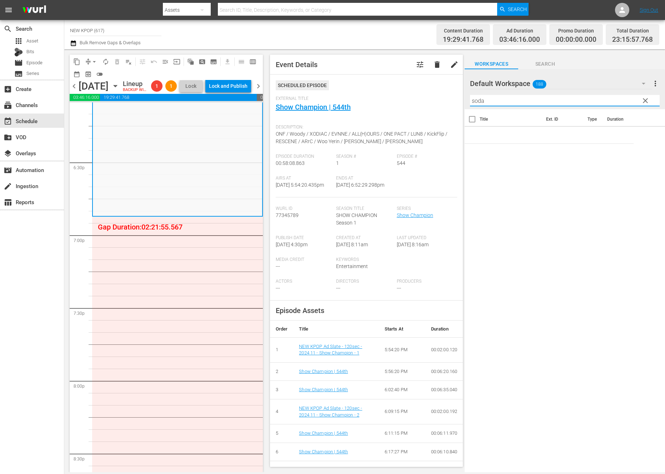
type input "soda"
click at [491, 129] on td "NEW KPOP Choice: S1 E284 - Soda Pop Vibe - NEW K.ID - SSTV - 202507 Soda Pop Vi…" at bounding box center [511, 135] width 63 height 17
drag, startPoint x: 491, startPoint y: 129, endPoint x: 163, endPoint y: 236, distance: 344.9
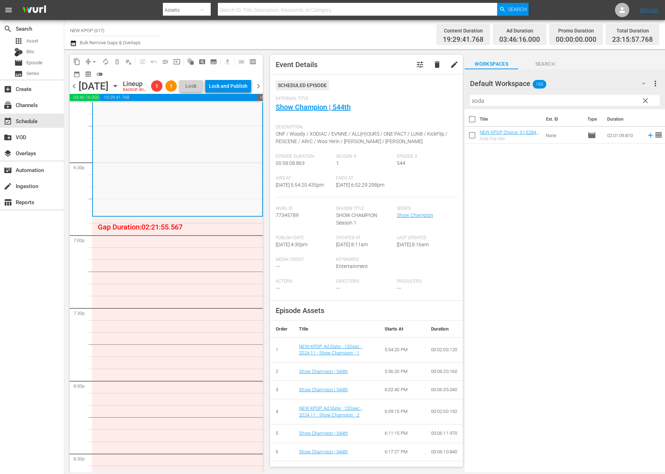
click at [163, 236] on div "content_copy compress arrow_drop_down autorenew_outlined delete_forever_outline…" at bounding box center [364, 260] width 601 height 423
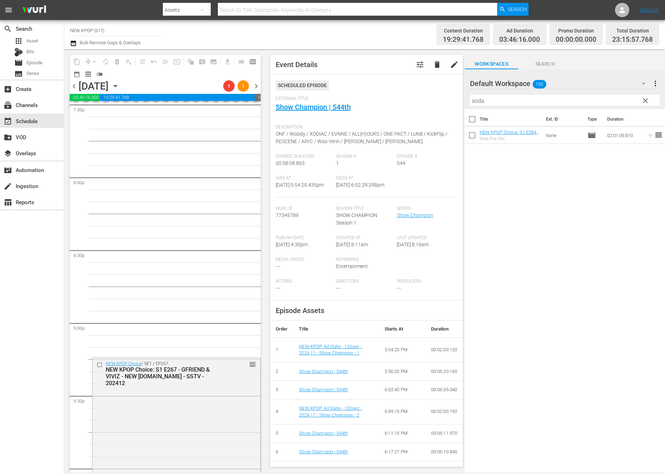
scroll to position [2839, 0]
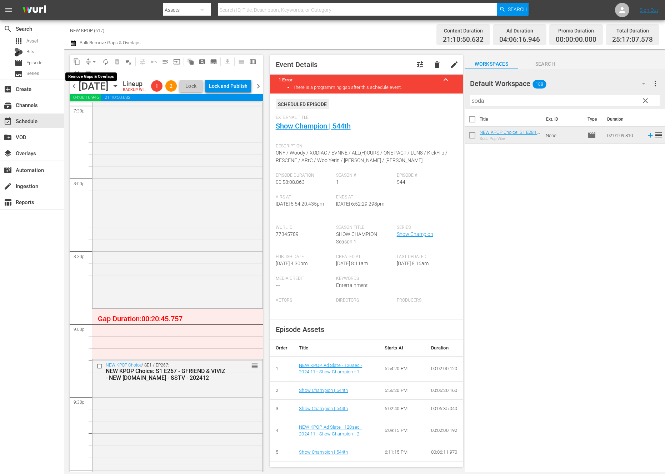
click at [94, 62] on span "arrow_drop_down" at bounding box center [94, 61] width 7 height 7
click at [106, 104] on li "Align to End of Previous Day" at bounding box center [94, 100] width 75 height 12
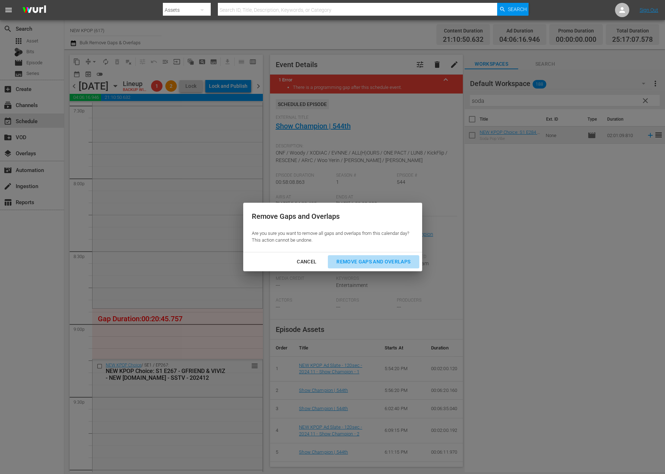
click at [356, 265] on div "Remove Gaps and Overlaps" at bounding box center [373, 262] width 85 height 9
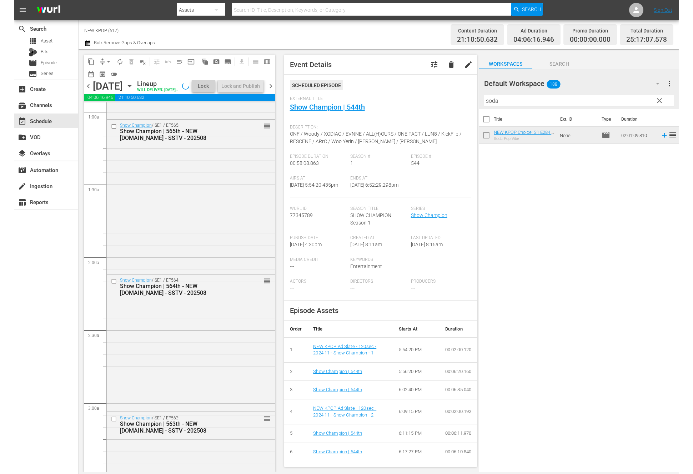
scroll to position [0, 0]
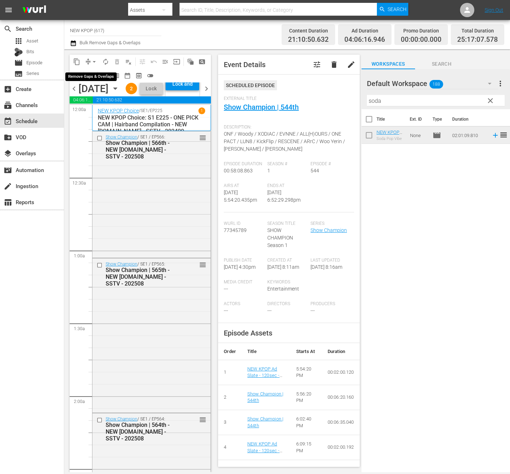
click at [92, 61] on span "arrow_drop_down" at bounding box center [94, 61] width 7 height 7
click at [90, 100] on li "Align to End of Previous Day" at bounding box center [94, 100] width 75 height 12
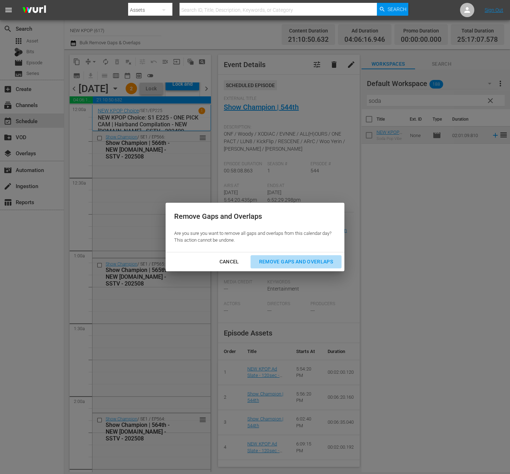
click at [290, 262] on div "Remove Gaps and Overlaps" at bounding box center [296, 262] width 85 height 9
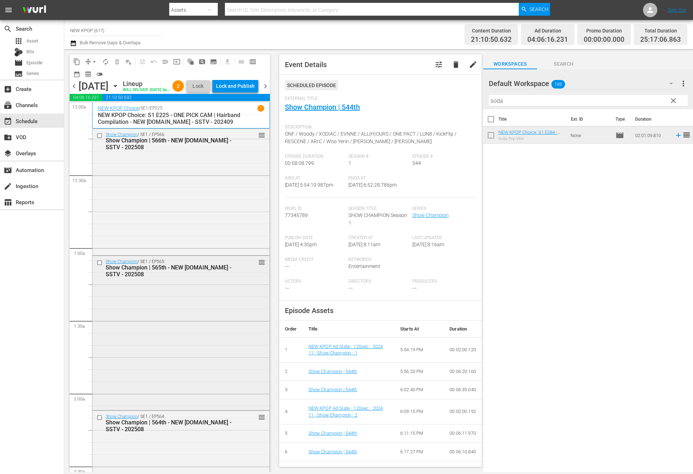
click at [179, 365] on div "Show Champion / SE1 / EP565: Show Champion | 565th - NEW K.ID - SSTV - 202508 r…" at bounding box center [181, 332] width 177 height 153
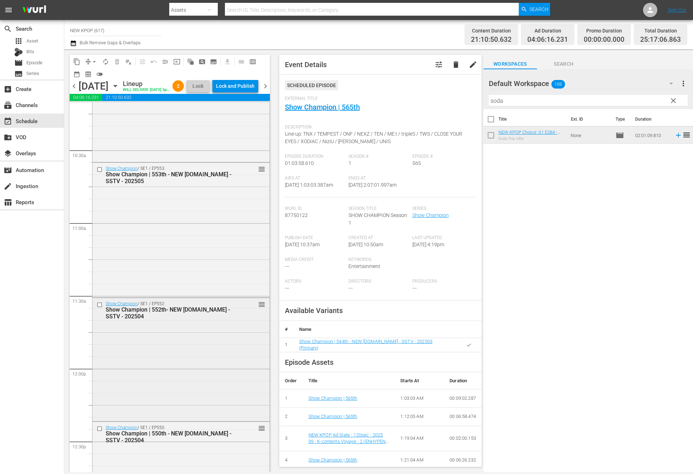
drag, startPoint x: 179, startPoint y: 365, endPoint x: 174, endPoint y: 367, distance: 5.5
click at [174, 367] on div "Show Champion / SE1 / EP552: Show Champion | 552th- NEW K.ID - SSTV - 202504 re…" at bounding box center [181, 359] width 177 height 122
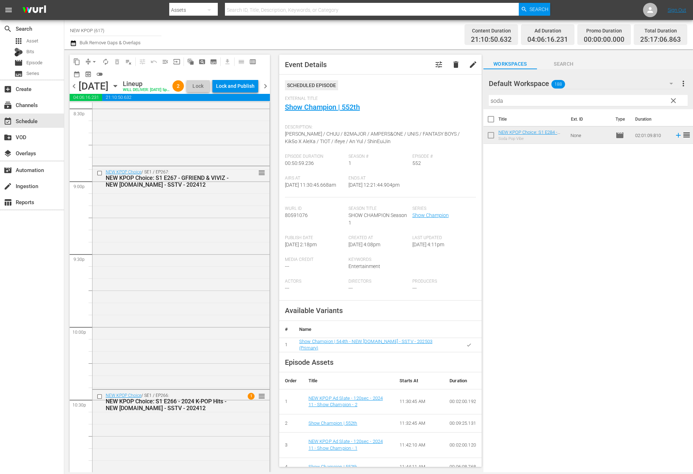
scroll to position [3352, 0]
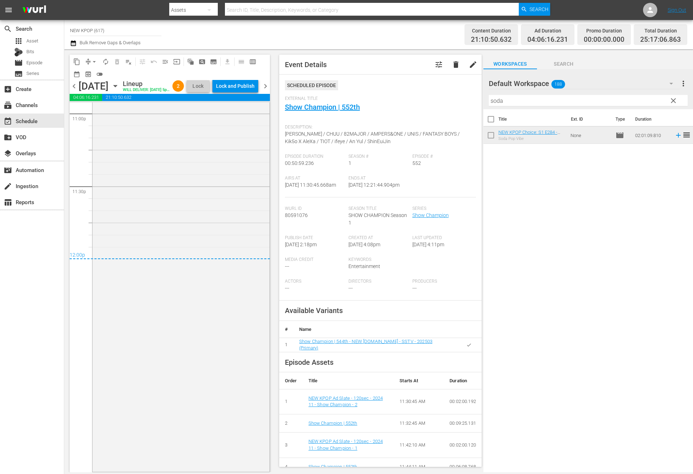
click at [169, 367] on div "NEW KPOP Choice / SE1 / EP266: NEW KPOP Choice: S1 E266 - 2024 K-POP Hits - NEW…" at bounding box center [181, 251] width 177 height 440
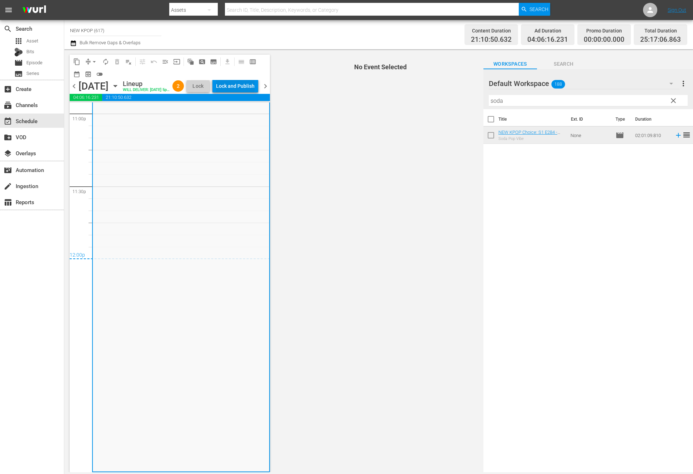
click at [240, 85] on div "Lock and Publish" at bounding box center [235, 86] width 39 height 13
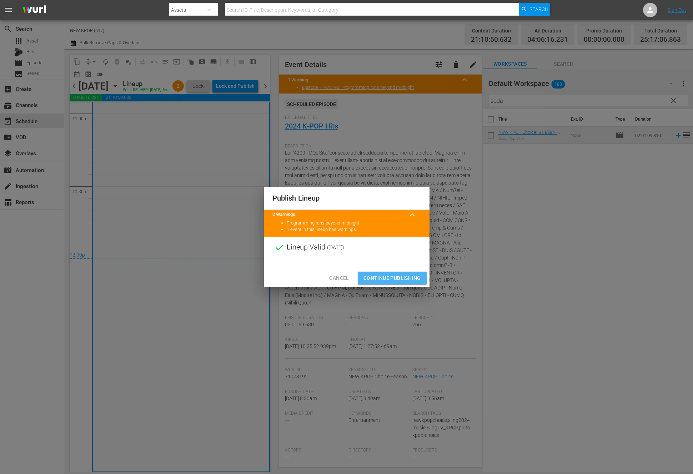
click at [394, 278] on span "Continue Publishing" at bounding box center [393, 278] width 58 height 9
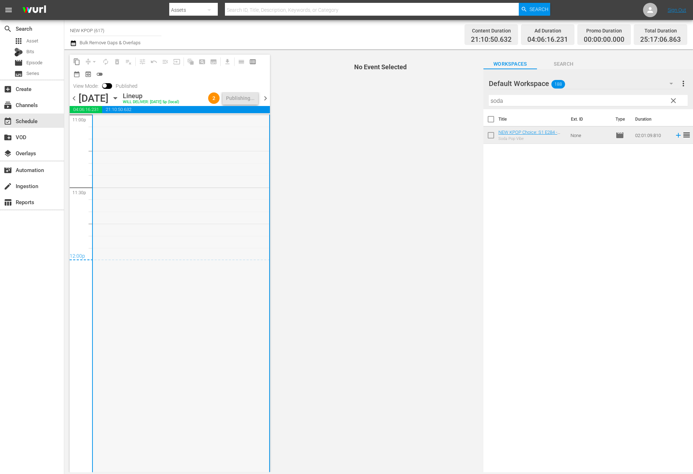
click at [263, 254] on div "NEW KPOP Choice / SE1 / EP266: NEW KPOP Choice: S1 E266 - 2024 K-POP Hits - NEW…" at bounding box center [181, 252] width 176 height 440
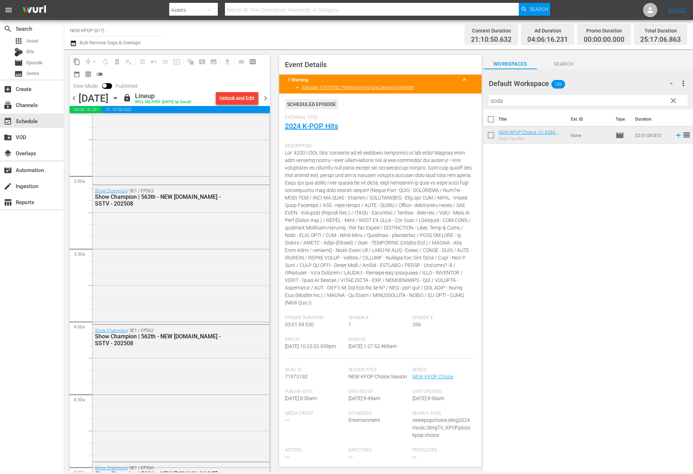
scroll to position [0, 0]
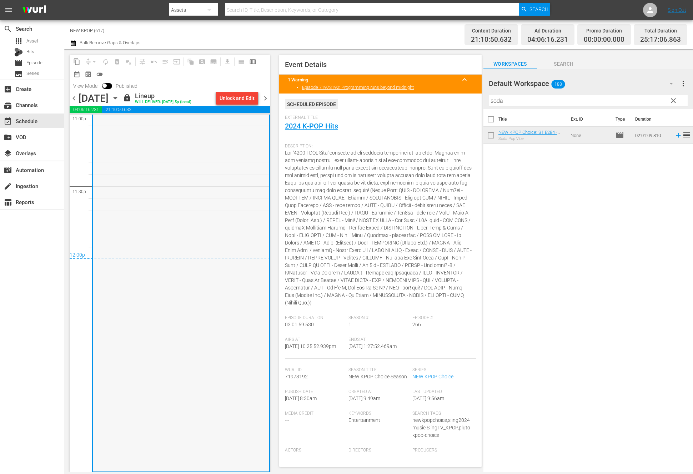
click at [219, 347] on div "NEW KPOP Choice / SE1 / EP266: NEW KPOP Choice: S1 E266 - 2024 K-POP Hits - NEW…" at bounding box center [181, 251] width 176 height 440
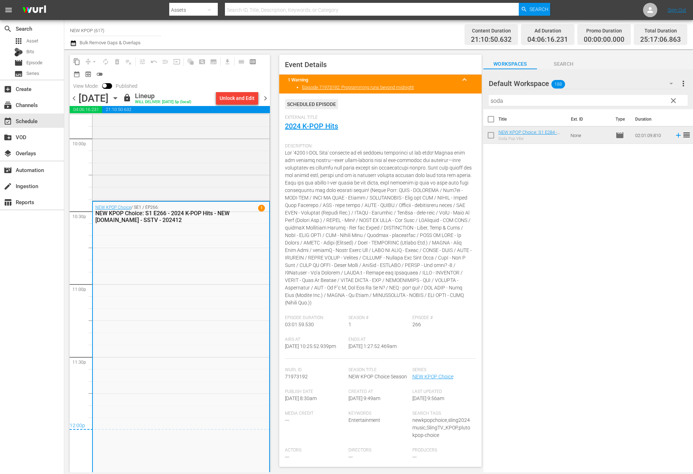
scroll to position [3058, 0]
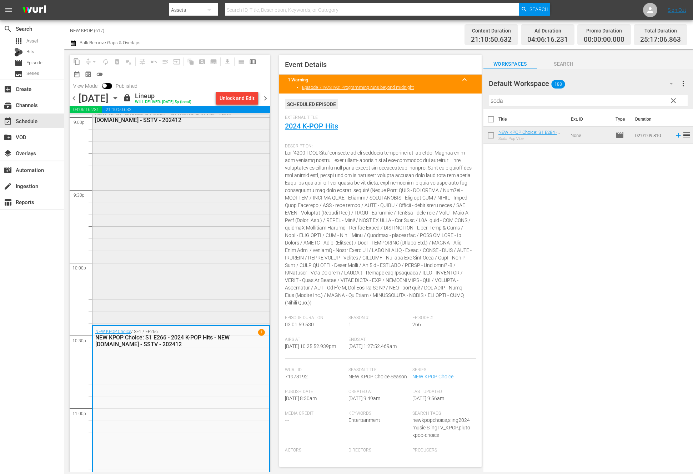
click at [218, 293] on div "NEW KPOP Choice / SE1 / EP267: NEW KPOP Choice: S1 E267 - GFRIEND & VIVIZ - NEW…" at bounding box center [181, 213] width 177 height 222
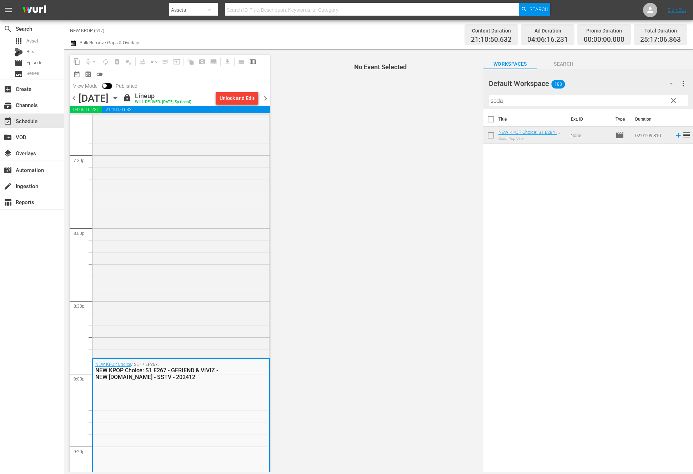
scroll to position [2619, 0]
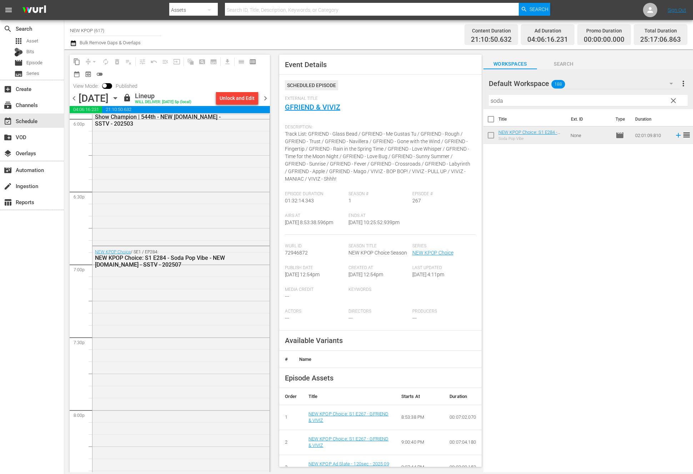
click at [173, 419] on div "NEW KPOP Choice / SE1 / EP284: NEW KPOP Choice: S1 E284 - Soda Pop Vibe - NEW K…" at bounding box center [181, 392] width 177 height 292
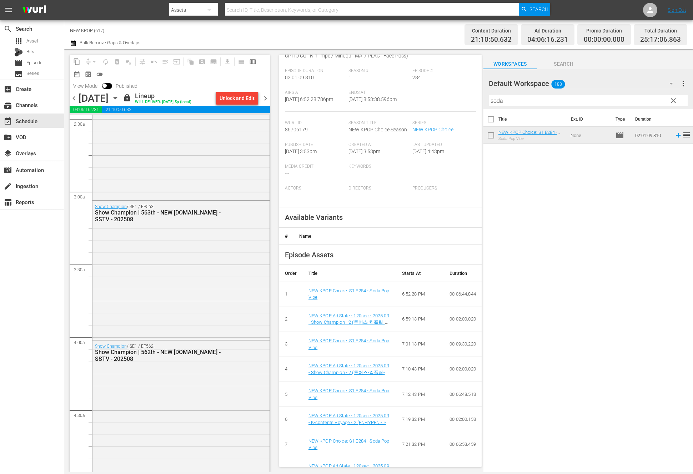
scroll to position [0, 0]
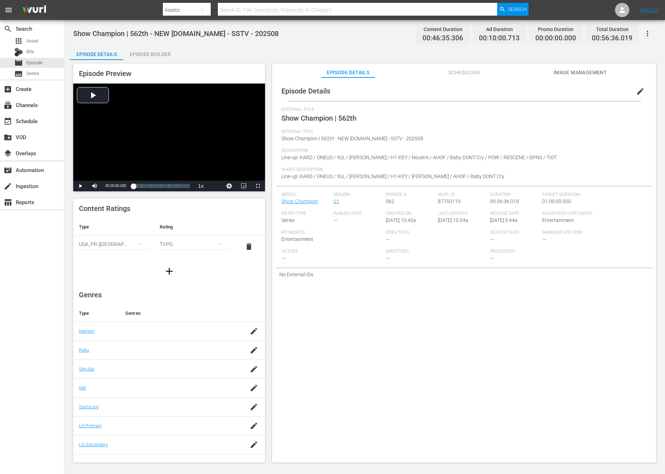
click at [159, 50] on div "Episode Builder" at bounding box center [150, 54] width 54 height 17
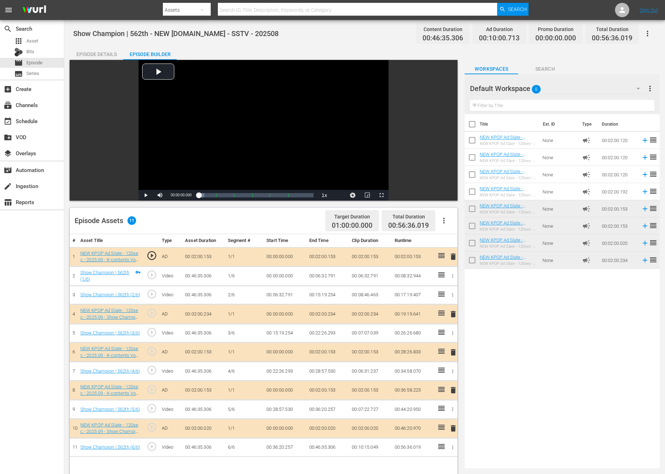
scroll to position [148, 0]
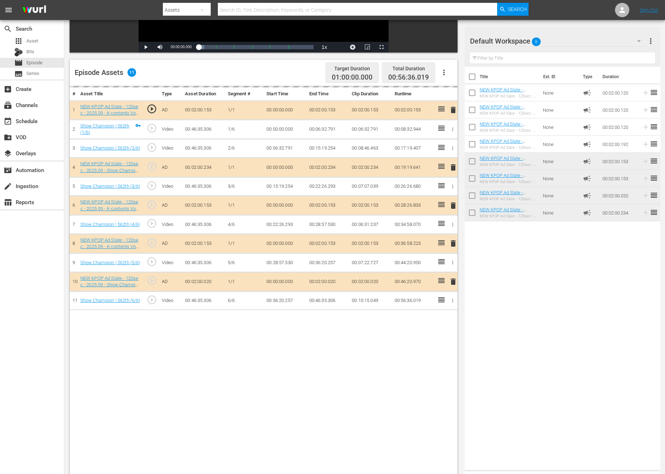
drag, startPoint x: 444, startPoint y: 106, endPoint x: 190, endPoint y: 0, distance: 275.6
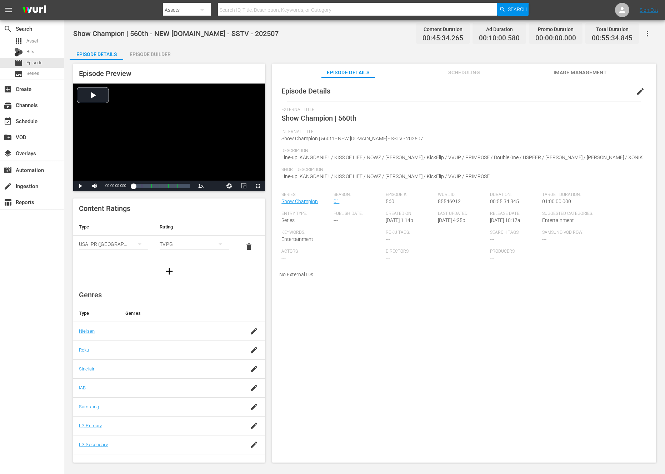
click at [135, 49] on div "Episode Builder" at bounding box center [150, 54] width 54 height 17
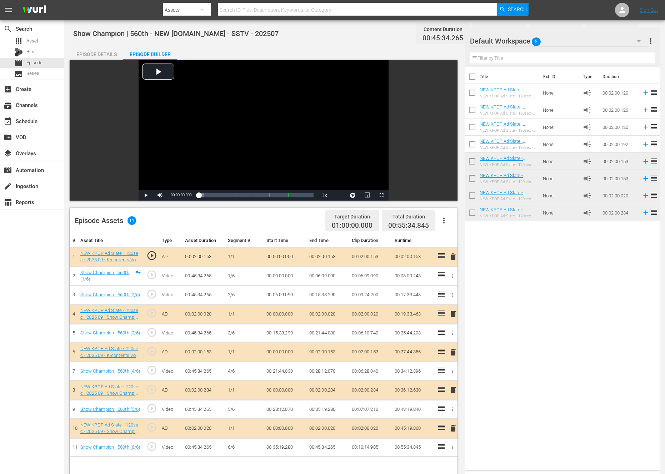
scroll to position [186, 0]
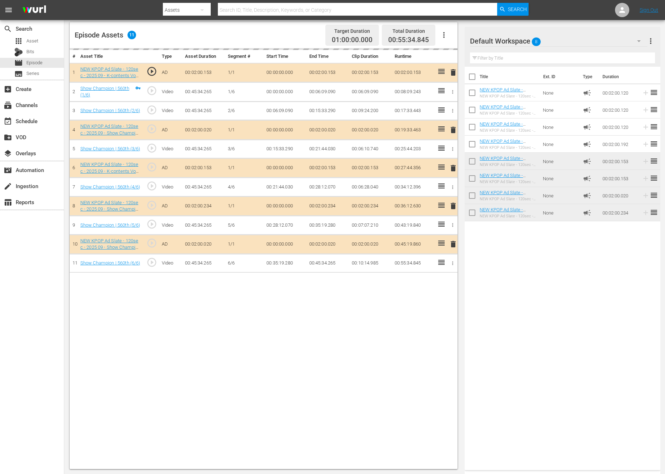
drag, startPoint x: 439, startPoint y: 68, endPoint x: 201, endPoint y: 4, distance: 246.7
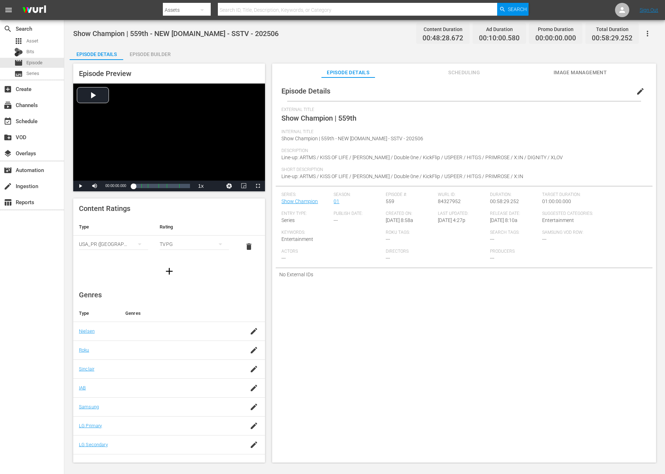
click at [141, 52] on div "Episode Builder" at bounding box center [150, 54] width 54 height 17
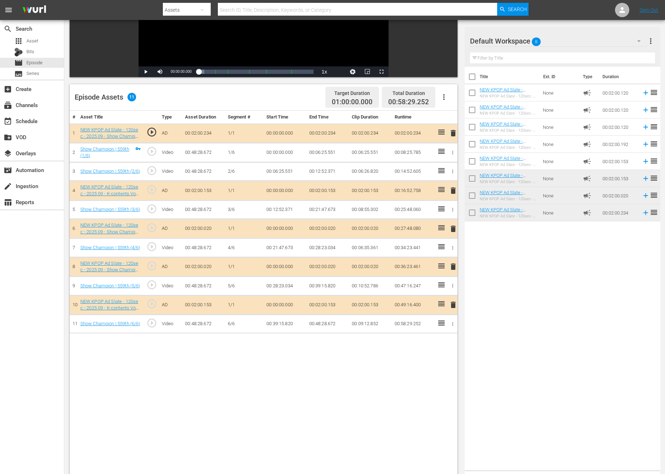
scroll to position [186, 0]
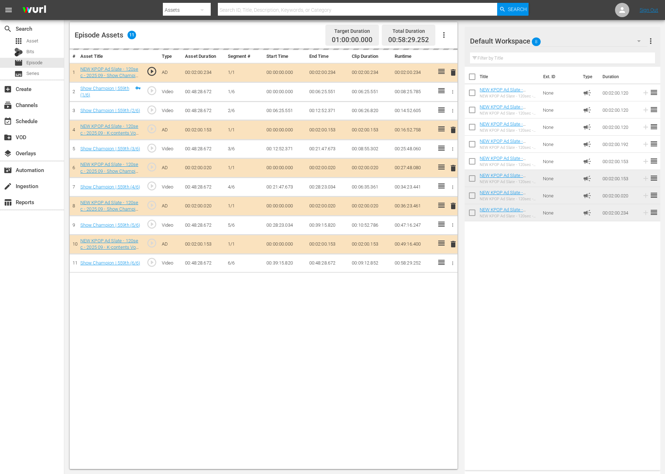
drag, startPoint x: 439, startPoint y: 70, endPoint x: 296, endPoint y: 1, distance: 158.2
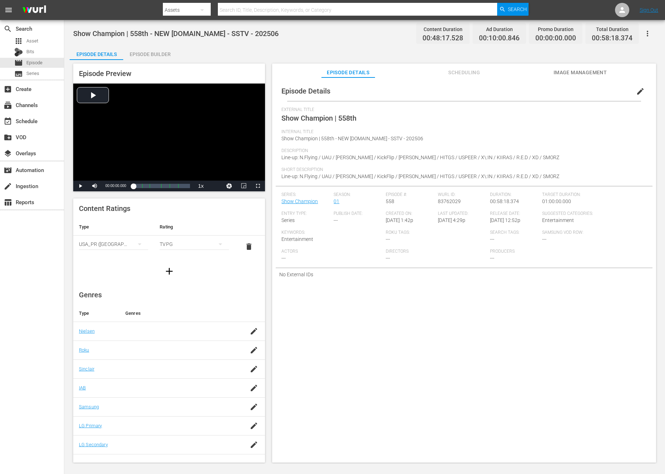
click at [136, 54] on div "Episode Builder" at bounding box center [150, 54] width 54 height 17
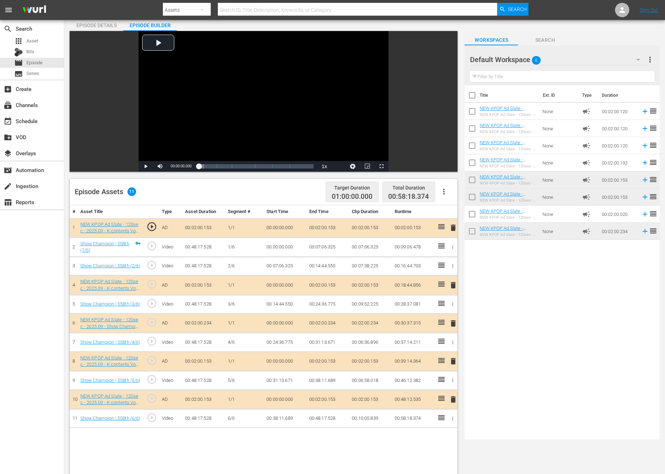
scroll to position [30, 0]
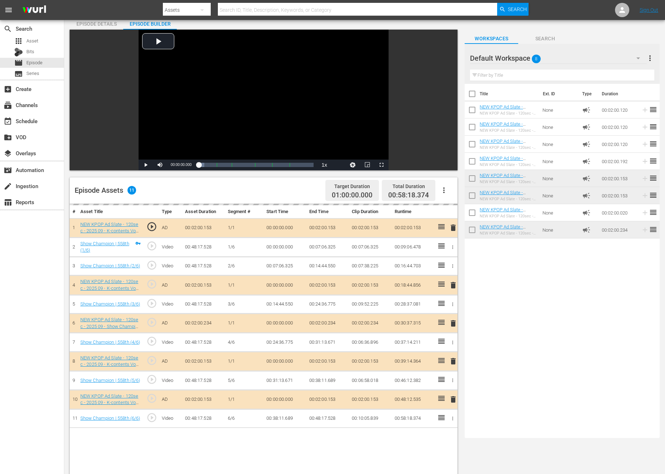
drag, startPoint x: 444, startPoint y: 224, endPoint x: 193, endPoint y: 1, distance: 335.5
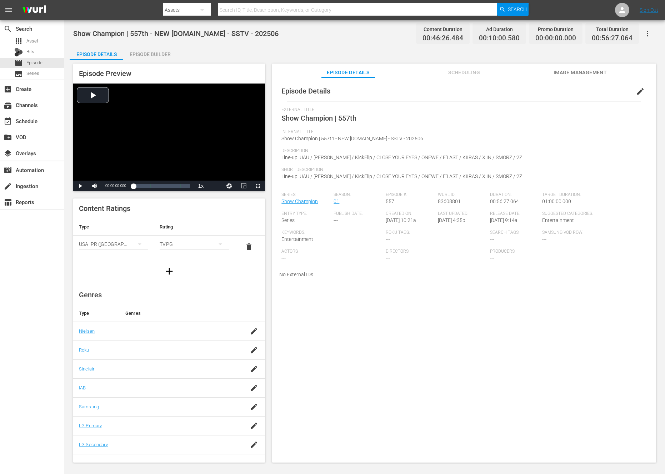
click at [144, 53] on div "Episode Builder" at bounding box center [150, 54] width 54 height 17
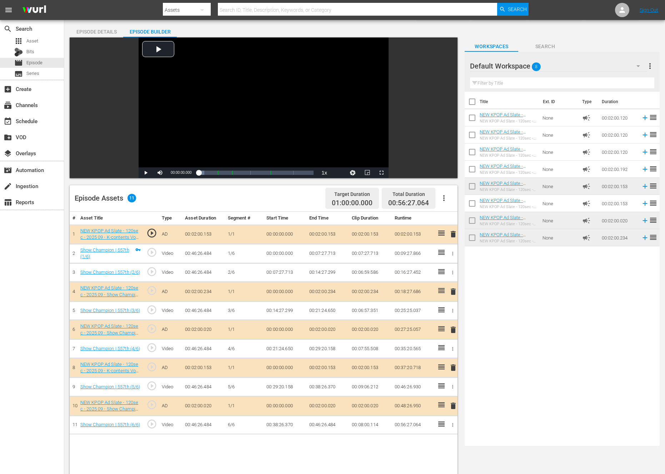
scroll to position [43, 0]
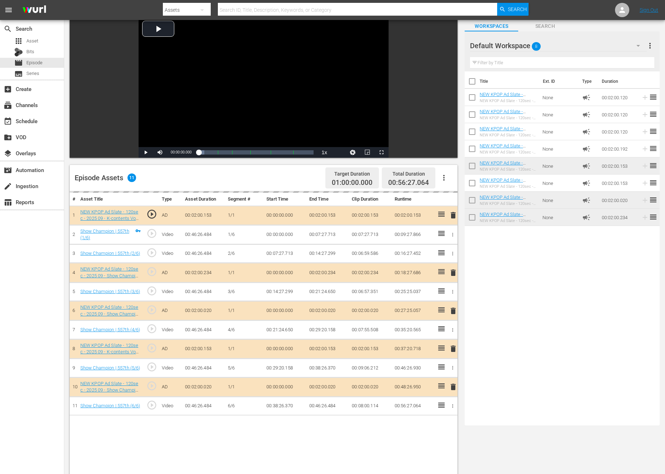
drag, startPoint x: 440, startPoint y: 209, endPoint x: 242, endPoint y: 0, distance: 288.3
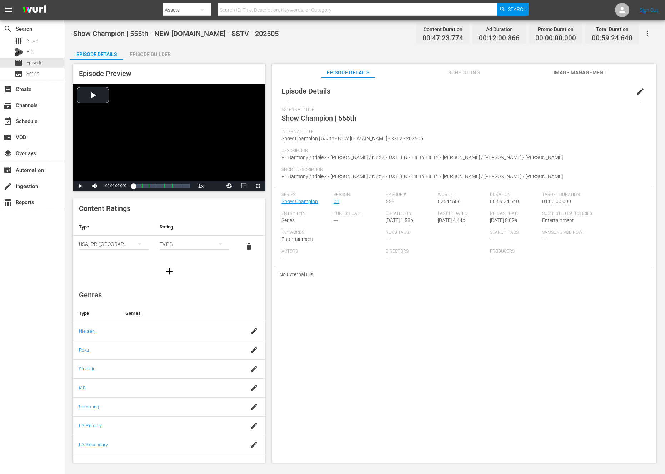
click at [144, 60] on div "Episode Preview Video Player is loading. Play Video Play Mute Current Time 00:0…" at bounding box center [365, 264] width 590 height 409
click at [152, 52] on div "Episode Builder" at bounding box center [150, 54] width 54 height 17
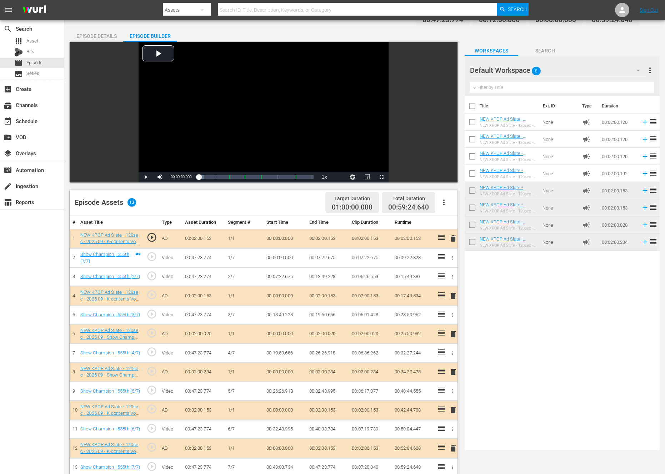
scroll to position [132, 0]
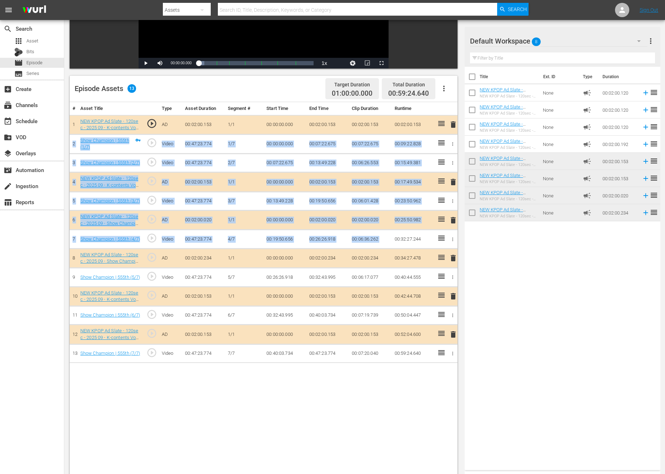
drag, startPoint x: 436, startPoint y: 121, endPoint x: 427, endPoint y: 233, distance: 111.5
click at [427, 233] on tbody "1 NEW KPOP Ad Slate - 120sec - 2025 09 - K-contents Voyage - 1 (Stray Kids).mp4…" at bounding box center [264, 239] width 388 height 248
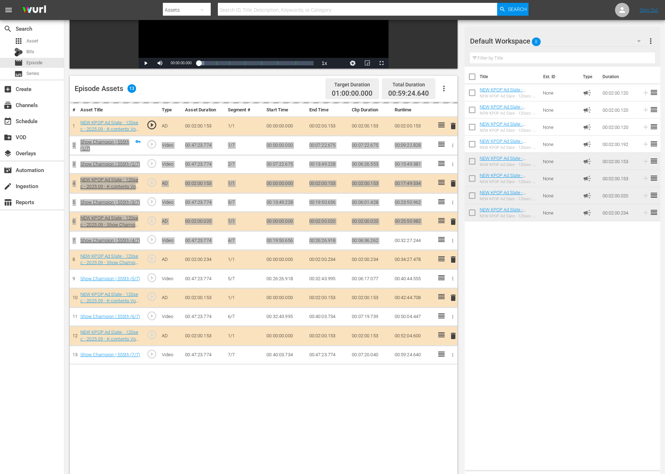
drag, startPoint x: 442, startPoint y: 125, endPoint x: 259, endPoint y: 1, distance: 220.4
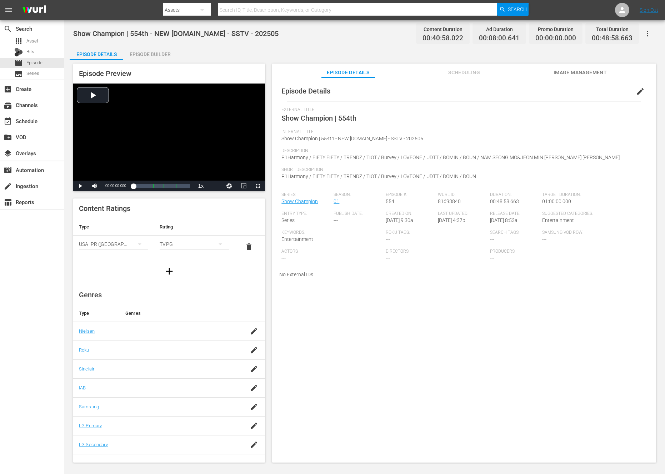
click at [154, 48] on div "Episode Builder" at bounding box center [150, 54] width 54 height 17
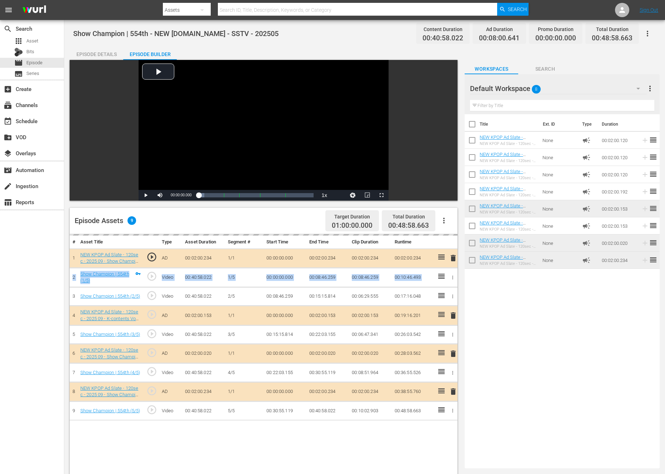
drag, startPoint x: 446, startPoint y: 256, endPoint x: 438, endPoint y: 284, distance: 28.2
click at [438, 286] on tbody "1 NEW KPOP Ad Slate - 120sec - 2025 09 - Show Champion - 1 ([PERSON_NAME]-엔믹스-피…" at bounding box center [264, 335] width 388 height 172
click at [505, 413] on div "Title Ext. ID Type Duration NEW KPOP Ad Slate - 120sec - 2024 01 - Show Champio…" at bounding box center [562, 289] width 195 height 351
click at [300, 458] on div "# Asset Title Type Asset Duration Segment # Start Time End Time Clip Duration R…" at bounding box center [264, 444] width 388 height 421
drag, startPoint x: 439, startPoint y: 254, endPoint x: 332, endPoint y: 1, distance: 274.2
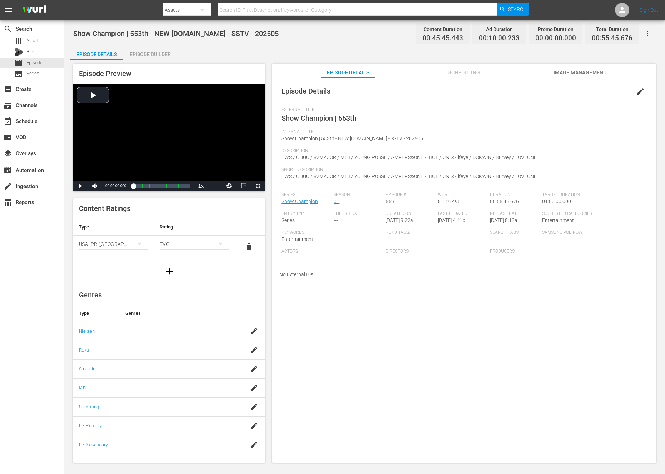
click at [143, 55] on div "Episode Builder" at bounding box center [150, 54] width 54 height 17
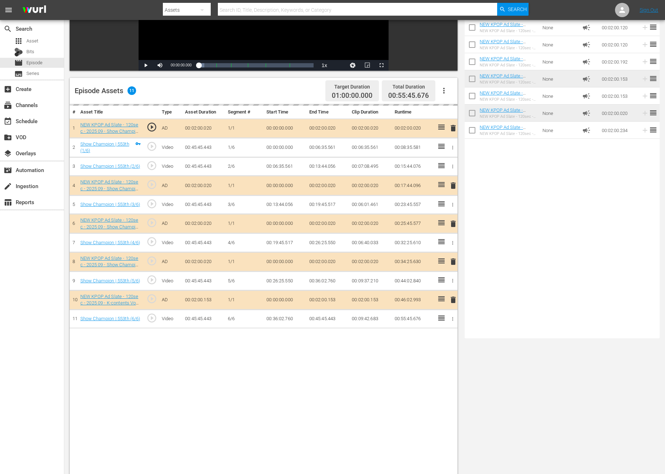
scroll to position [147, 0]
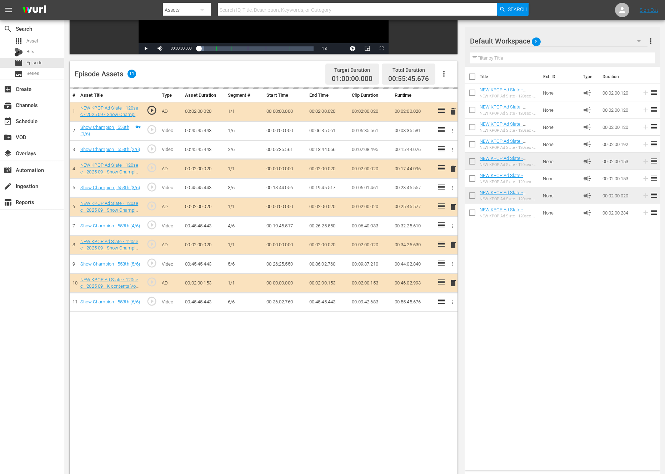
click at [311, 393] on div "# Asset Title Type Asset Duration Segment # Start Time End Time Clip Duration R…" at bounding box center [264, 298] width 388 height 421
drag, startPoint x: 438, startPoint y: 109, endPoint x: 379, endPoint y: 1, distance: 122.9
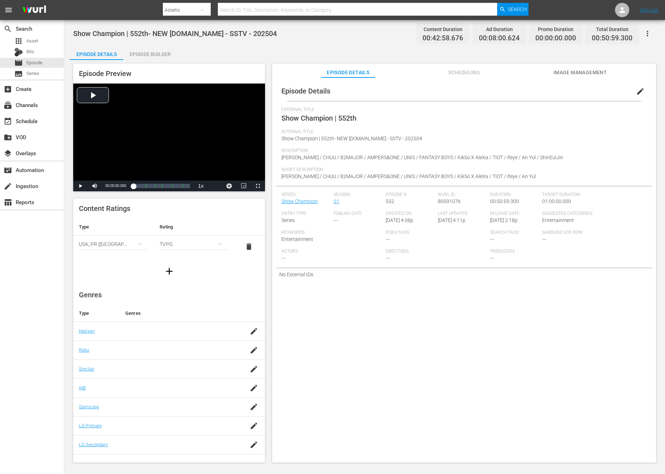
click at [168, 58] on div "Episode Builder" at bounding box center [150, 54] width 54 height 17
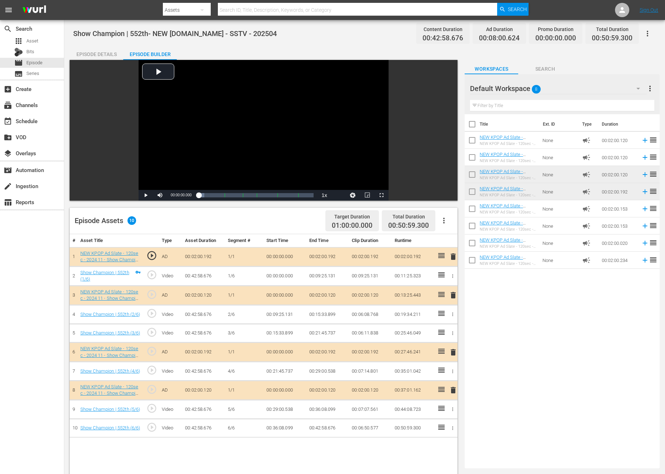
click at [443, 218] on icon "button" at bounding box center [443, 221] width 1 height 6
click at [459, 242] on div "Clear Ads" at bounding box center [465, 240] width 49 height 17
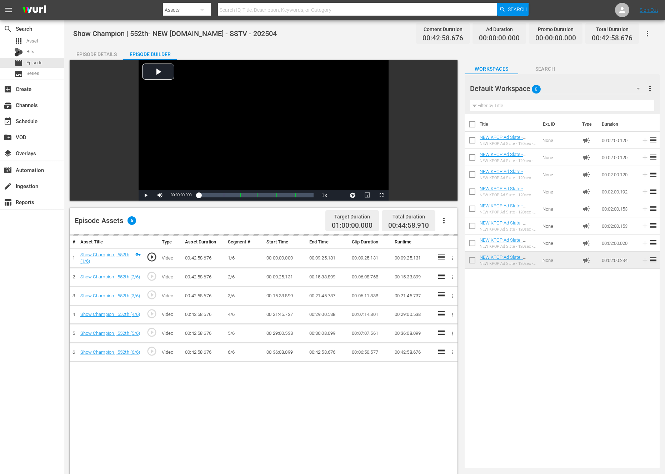
click at [517, 312] on div "Title Ext. ID Type Duration NEW KPOP Ad Slate - 120sec - 2024 01 - Show Champio…" at bounding box center [562, 289] width 195 height 351
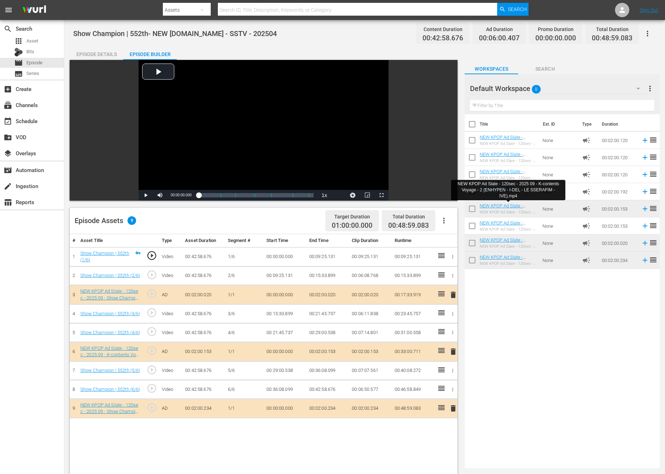
click at [536, 375] on div "Title Ext. ID Type Duration NEW KPOP Ad Slate - 120sec - 2024 01 - Show Champio…" at bounding box center [562, 289] width 195 height 351
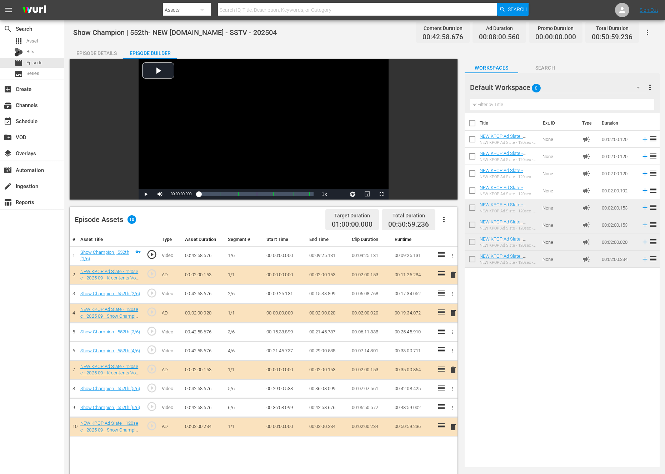
scroll to position [1, 0]
drag, startPoint x: 508, startPoint y: 230, endPoint x: 304, endPoint y: 2, distance: 305.8
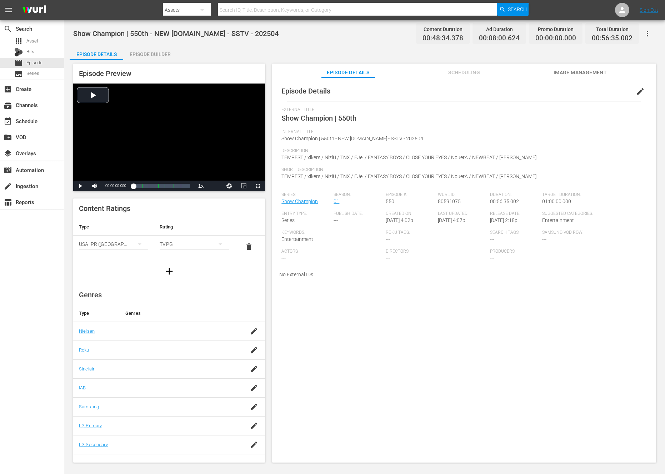
click at [159, 50] on div "Episode Builder" at bounding box center [150, 54] width 54 height 17
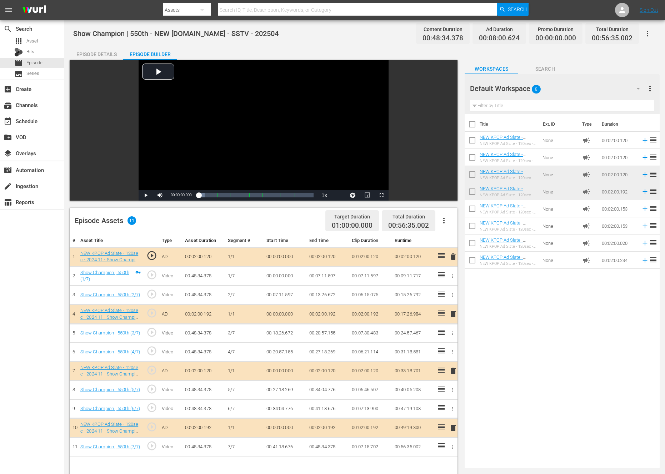
click at [448, 221] on icon "button" at bounding box center [444, 220] width 9 height 9
click at [463, 246] on div "Clear Ads" at bounding box center [465, 240] width 49 height 17
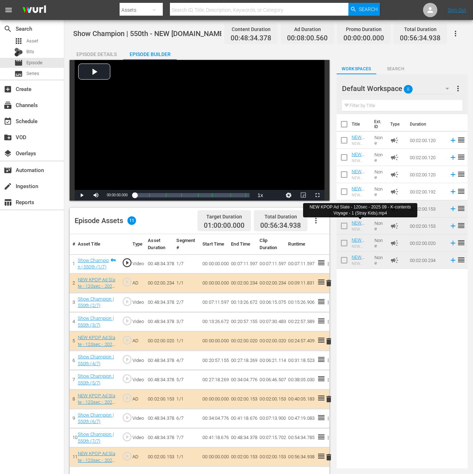
drag, startPoint x: 355, startPoint y: 224, endPoint x: 270, endPoint y: 1, distance: 238.6
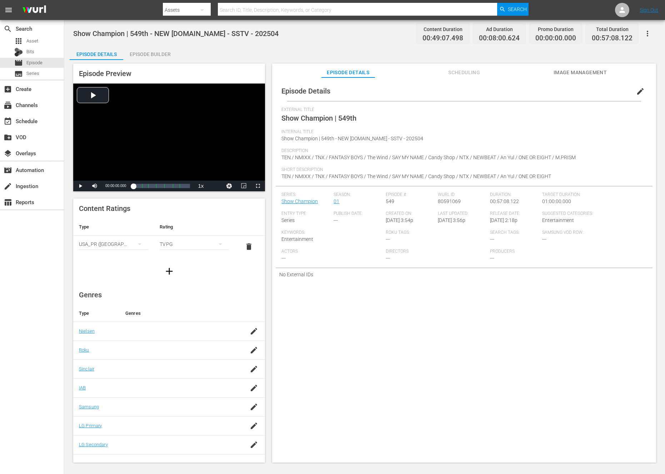
click at [156, 56] on div "Episode Builder" at bounding box center [150, 54] width 54 height 17
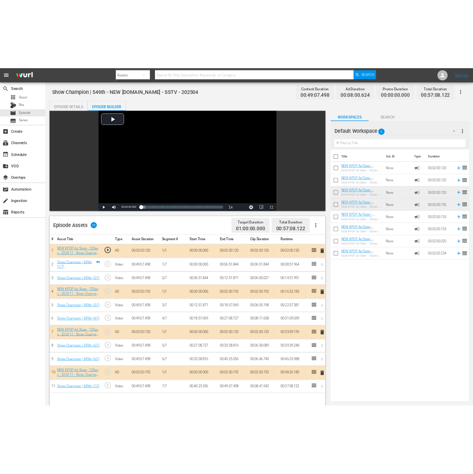
scroll to position [25, 0]
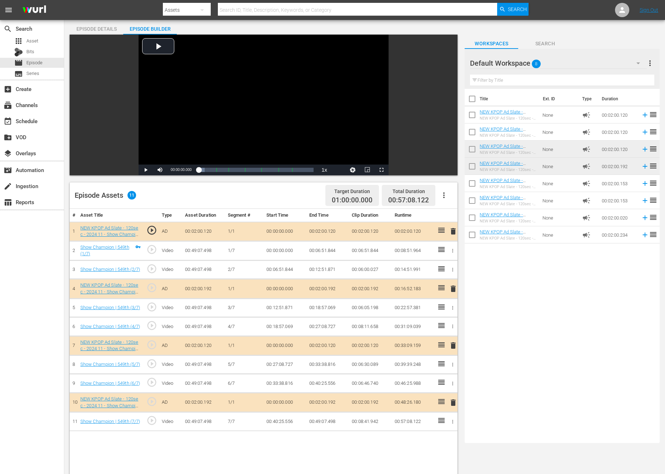
drag, startPoint x: 443, startPoint y: 192, endPoint x: 444, endPoint y: 198, distance: 5.8
click at [443, 192] on icon "button" at bounding box center [444, 195] width 9 height 9
click at [472, 220] on div "Clear Ads" at bounding box center [465, 215] width 49 height 17
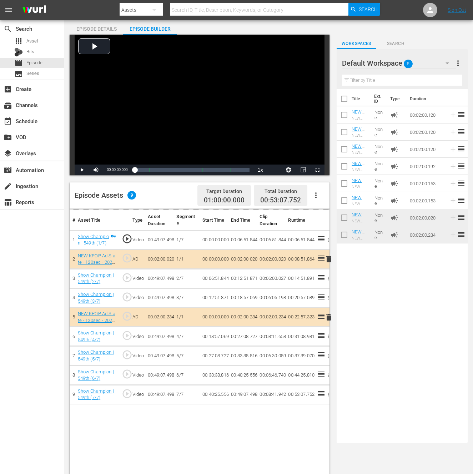
click at [390, 352] on div "Title Ext. ID Type Duration NEW KPOP Ad Slate - 120sec - 2024 01 - Show Champio…" at bounding box center [402, 264] width 131 height 351
click at [409, 344] on div "Title Ext. ID Type Duration NEW KPOP Ad Slate - 120sec - 2024 01 - Show Champio…" at bounding box center [402, 264] width 131 height 351
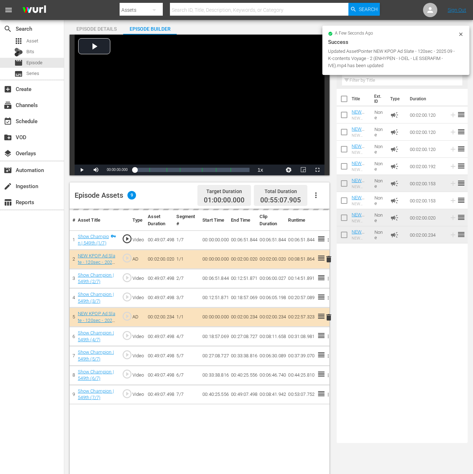
click at [409, 344] on div "Title Ext. ID Type Duration NEW KPOP Ad Slate - 120sec - 2024 01 - Show Champio…" at bounding box center [402, 264] width 131 height 351
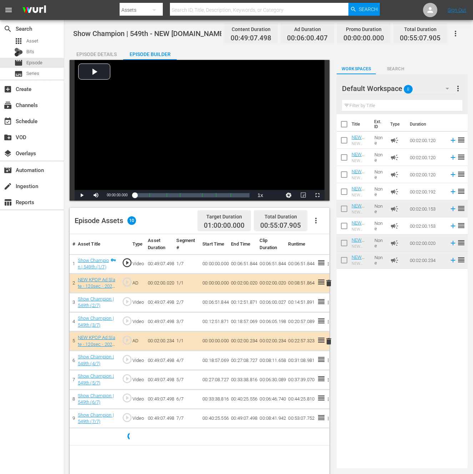
scroll to position [0, 0]
click at [407, 319] on div "Title Ext. ID Type Duration NEW KPOP Ad Slate - 120sec - 2024 01 - Show Champio…" at bounding box center [402, 289] width 131 height 351
click at [374, 340] on div "Title Ext. ID Type Duration NEW KPOP Ad Slate - 120sec - 2024 01 - Show Champio…" at bounding box center [402, 289] width 131 height 351
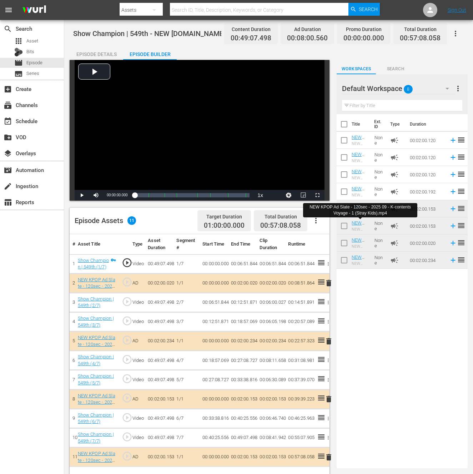
click at [375, 357] on div "Title Ext. ID Type Duration NEW KPOP Ad Slate - 120sec - 2024 01 - Show Champio…" at bounding box center [402, 289] width 131 height 351
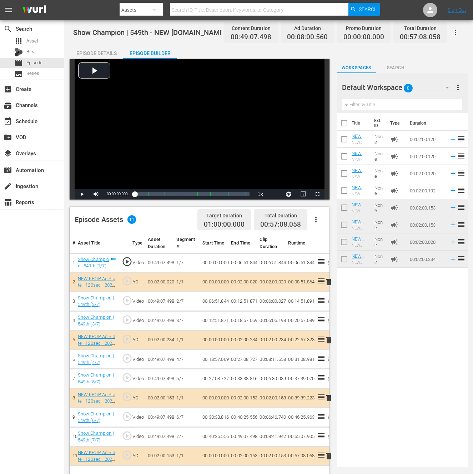
scroll to position [1, 0]
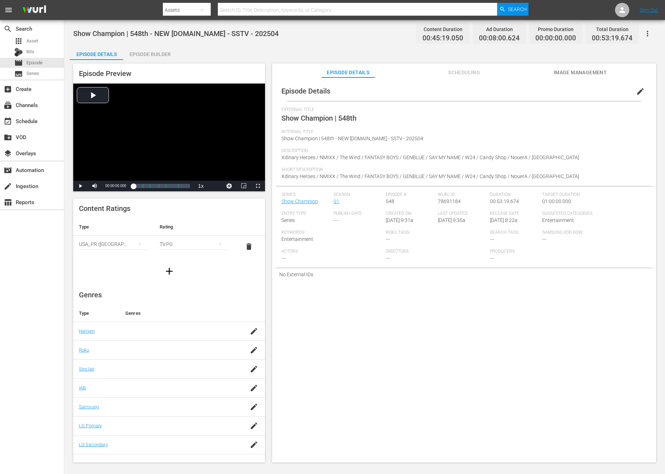
click at [155, 51] on div "Episode Builder" at bounding box center [150, 54] width 54 height 17
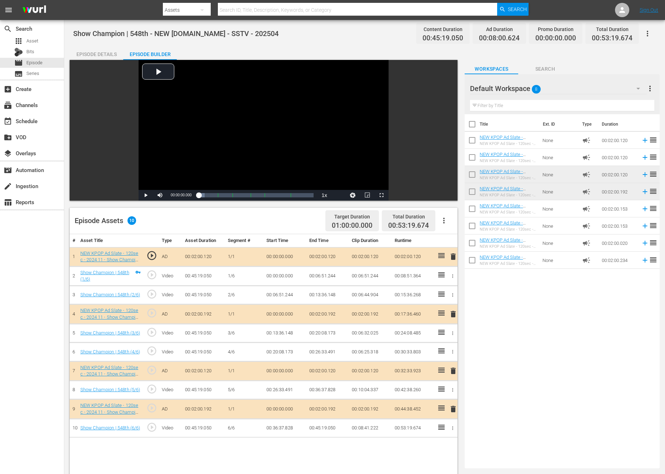
click at [447, 221] on icon "button" at bounding box center [444, 220] width 9 height 9
click at [448, 235] on div "Clear Ads" at bounding box center [465, 240] width 49 height 17
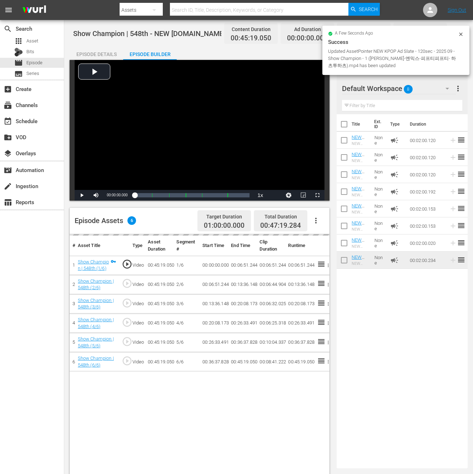
click at [441, 339] on div "Title Ext. ID Type Duration NEW KPOP Ad Slate - 120sec - 2024 01 - Show Champio…" at bounding box center [402, 289] width 131 height 351
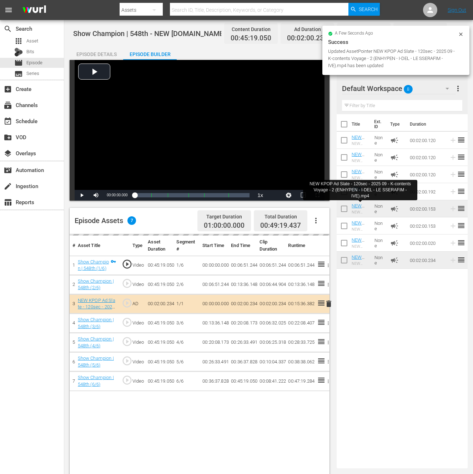
click at [397, 346] on div "Title Ext. ID Type Duration NEW KPOP Ad Slate - 120sec - 2024 01 - Show Champio…" at bounding box center [402, 289] width 131 height 351
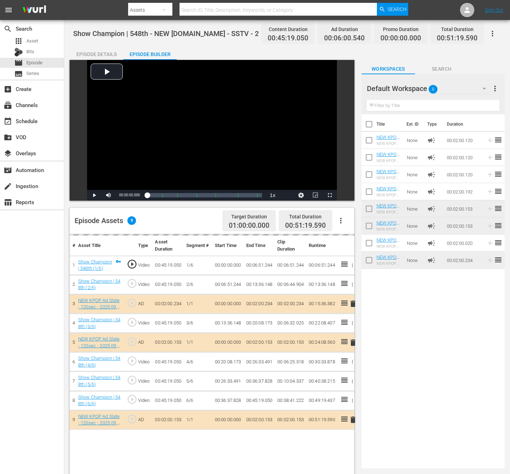
drag, startPoint x: 393, startPoint y: 242, endPoint x: 328, endPoint y: 1, distance: 249.8
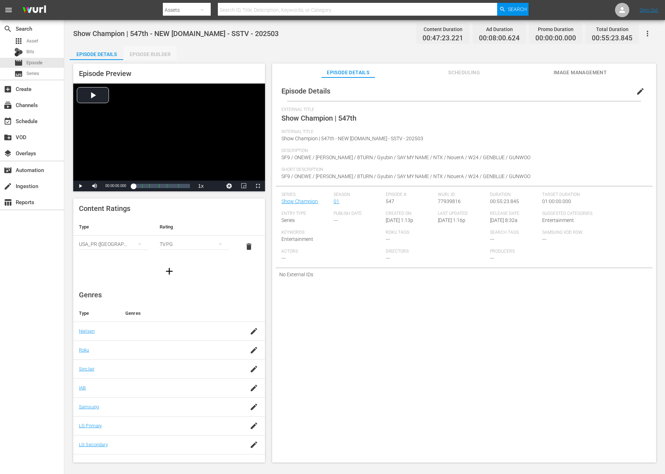
click at [164, 53] on div "Episode Builder" at bounding box center [150, 54] width 54 height 17
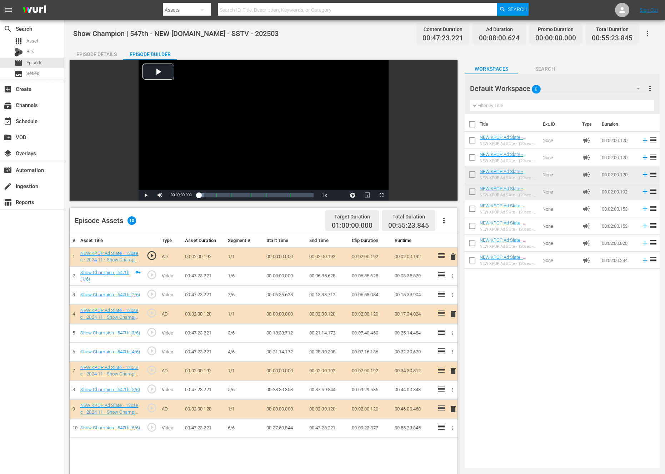
click at [439, 225] on button "button" at bounding box center [443, 220] width 17 height 17
click at [445, 245] on div "Clear Ads" at bounding box center [465, 240] width 49 height 17
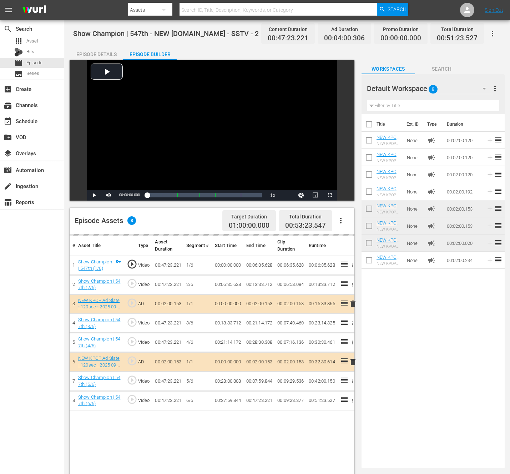
click at [50, 318] on div "search Search apps Asset Bits movie Episode subtitles Series add_box Create sub…" at bounding box center [32, 257] width 64 height 474
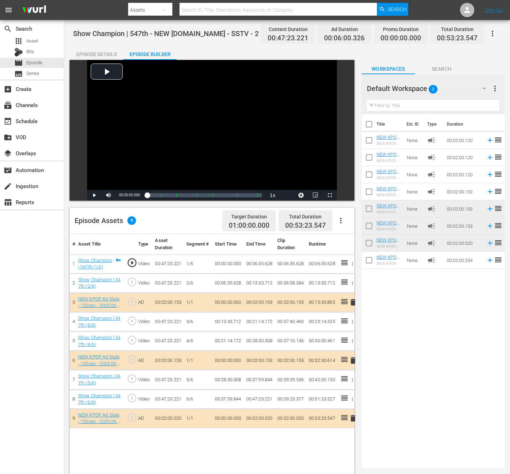
click at [420, 330] on div "Title Ext. ID Type Duration NEW KPOP Ad Slate - 120sec - 2024 01 - Show Champio…" at bounding box center [433, 289] width 143 height 351
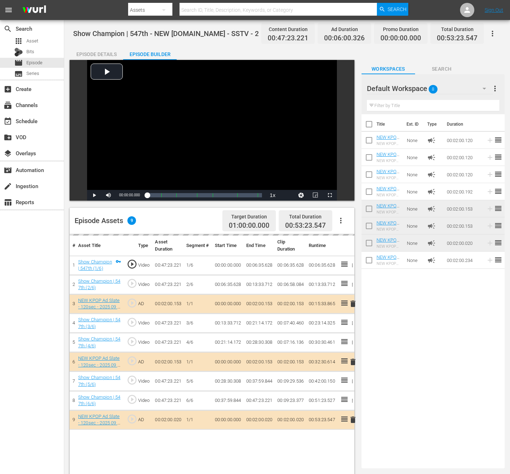
drag, startPoint x: 394, startPoint y: 261, endPoint x: 350, endPoint y: 4, distance: 261.7
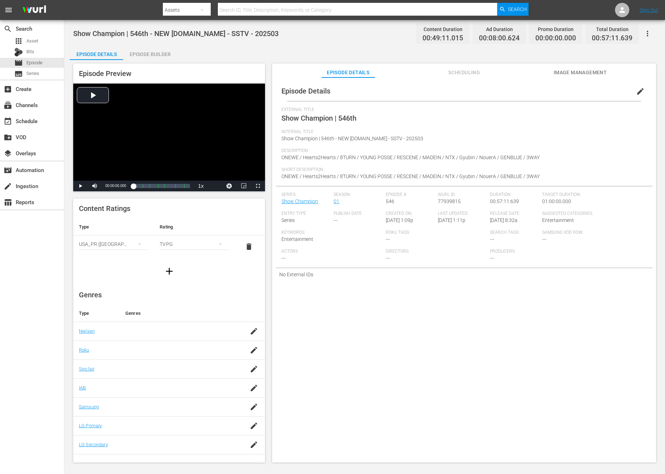
click at [144, 54] on div "Episode Builder" at bounding box center [150, 54] width 54 height 17
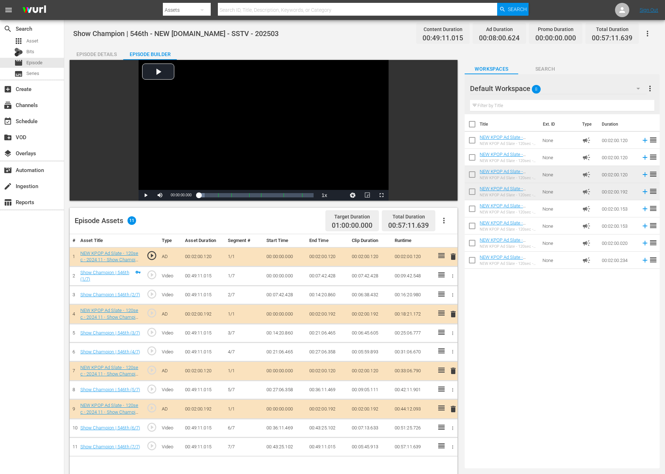
click at [448, 216] on icon "button" at bounding box center [444, 220] width 9 height 9
click at [449, 245] on div "Clear Ads" at bounding box center [465, 240] width 49 height 17
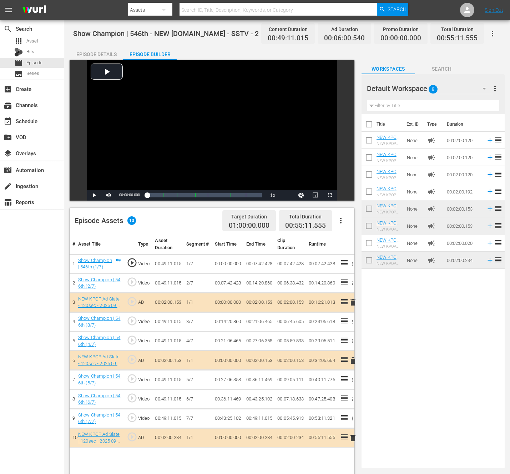
click at [423, 365] on div "Title Ext. ID Type Duration NEW KPOP Ad Slate - 120sec - 2024 01 - Show Champio…" at bounding box center [433, 289] width 143 height 351
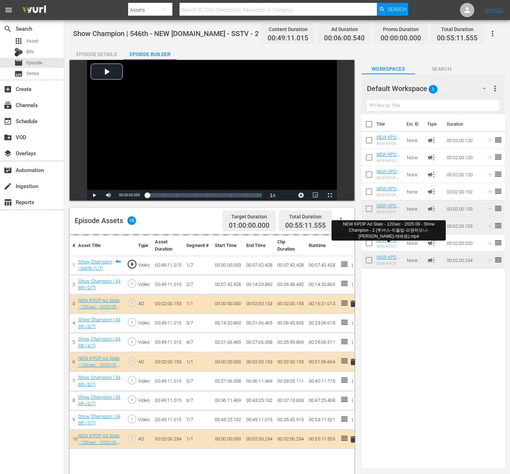
click at [373, 330] on div "Title Ext. ID Type Duration NEW KPOP Ad Slate - 120sec - 2024 01 - Show Champio…" at bounding box center [433, 289] width 143 height 351
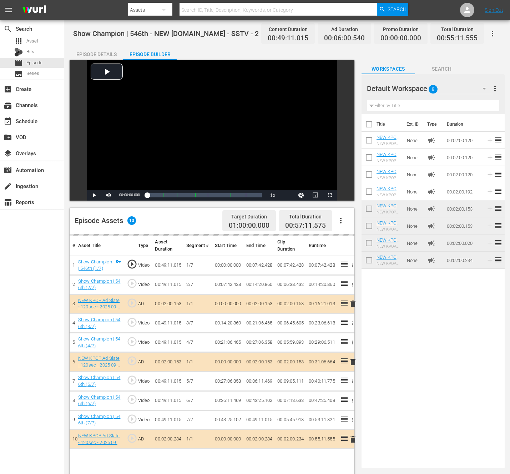
click at [373, 330] on div "Title Ext. ID Type Duration NEW KPOP Ad Slate - 120sec - 2024 01 - Show Champio…" at bounding box center [433, 289] width 143 height 351
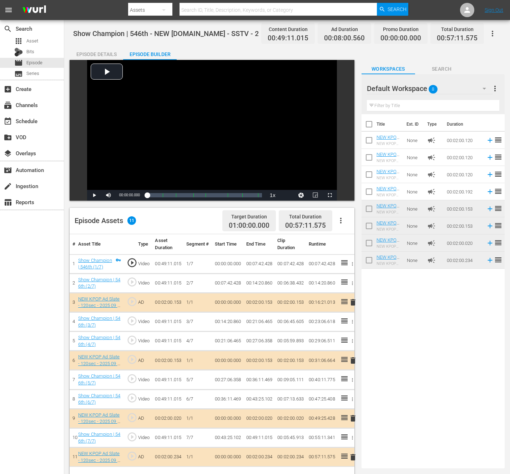
scroll to position [133, 0]
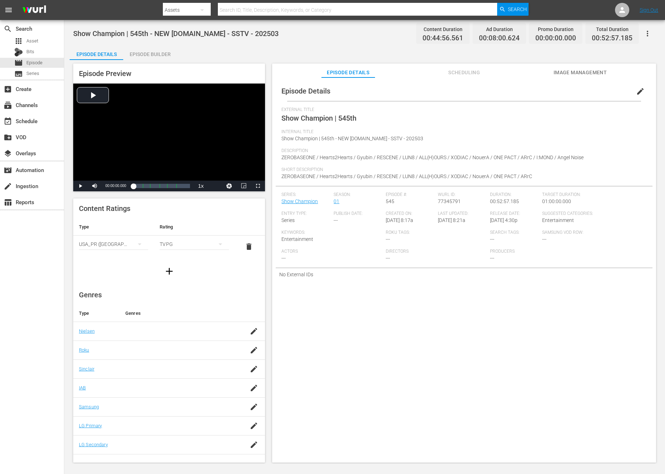
drag, startPoint x: 155, startPoint y: 51, endPoint x: 171, endPoint y: 47, distance: 17.1
click at [155, 51] on div "Episode Builder" at bounding box center [150, 54] width 54 height 17
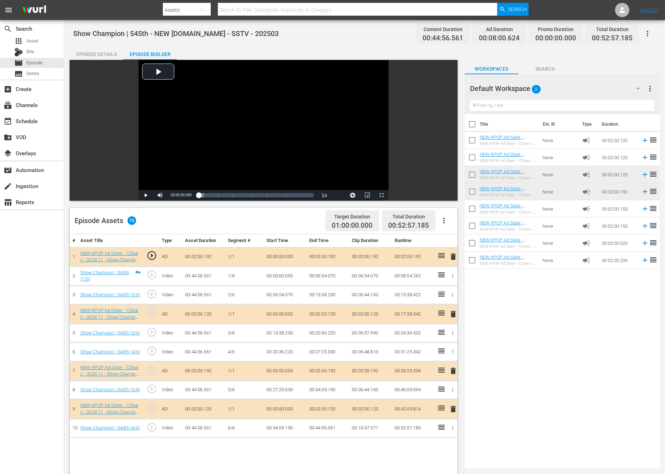
click at [445, 221] on icon "button" at bounding box center [444, 220] width 9 height 9
click at [457, 244] on div "Clear Ads" at bounding box center [465, 240] width 49 height 17
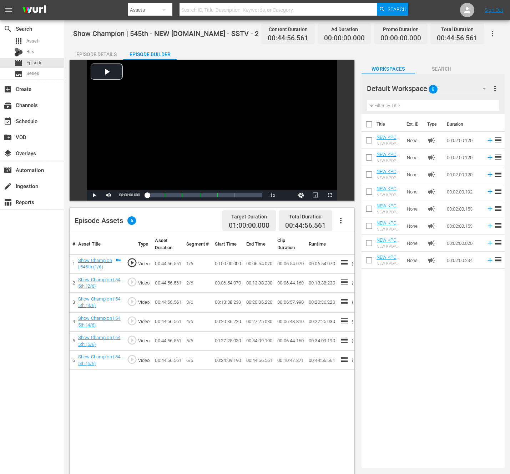
click at [435, 329] on div "Title Ext. ID Type Duration NEW KPOP Ad Slate - 120sec - 2024 01 - Show Champio…" at bounding box center [433, 289] width 143 height 351
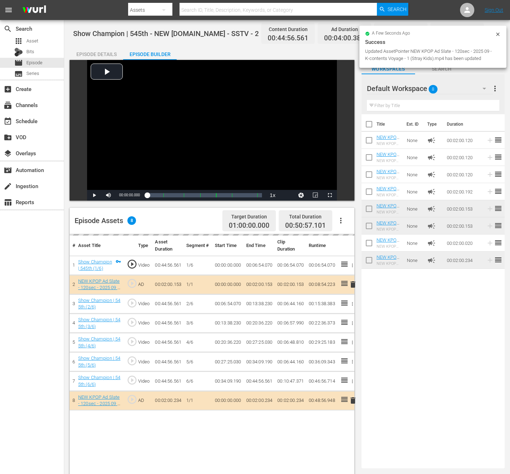
click at [444, 364] on div "Title Ext. ID Type Duration NEW KPOP Ad Slate - 120sec - 2024 01 - Show Champio…" at bounding box center [433, 289] width 143 height 351
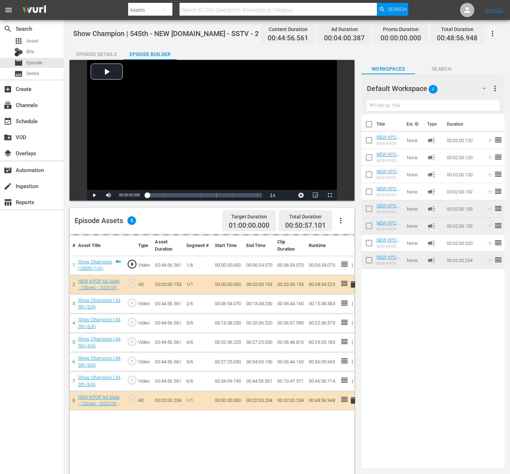
click at [444, 364] on div "Title Ext. ID Type Duration NEW KPOP Ad Slate - 120sec - 2024 01 - Show Champio…" at bounding box center [433, 289] width 143 height 351
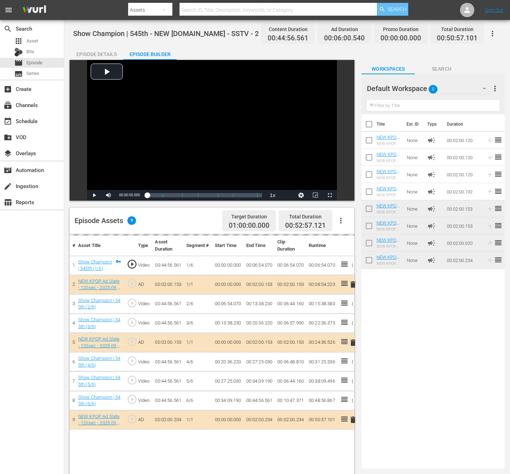
drag, startPoint x: 396, startPoint y: 242, endPoint x: 386, endPoint y: 4, distance: 238.8
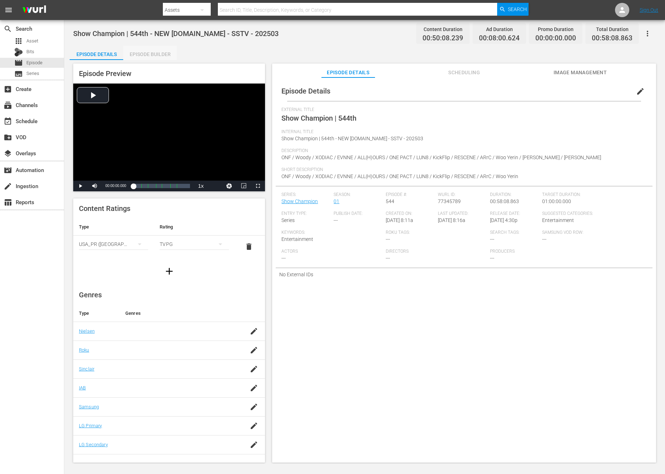
click at [149, 58] on div "Episode Builder" at bounding box center [150, 54] width 54 height 17
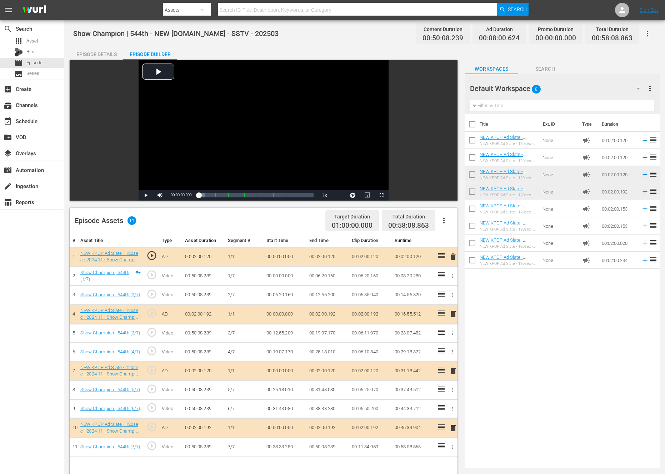
click at [438, 220] on button "button" at bounding box center [443, 220] width 17 height 17
click at [446, 236] on div "Clear Ads" at bounding box center [465, 240] width 49 height 17
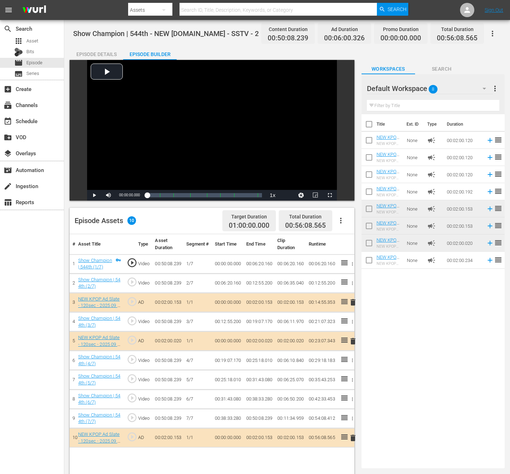
click at [417, 316] on div "Title Ext. ID Type Duration NEW KPOP Ad Slate - 120sec - 2024 01 - Show Champio…" at bounding box center [433, 289] width 143 height 351
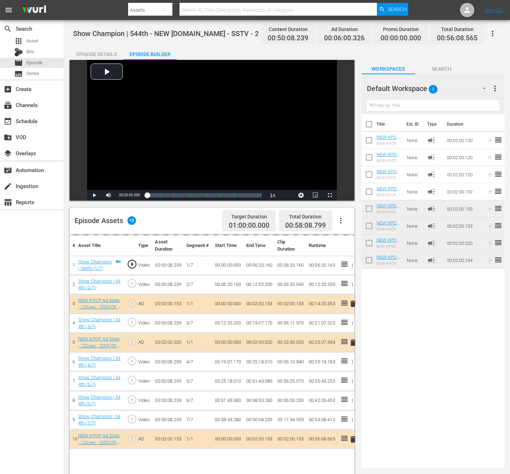
click at [385, 344] on div "Title Ext. ID Type Duration NEW KPOP Ad Slate - 120sec - 2024 01 - Show Champio…" at bounding box center [433, 289] width 143 height 351
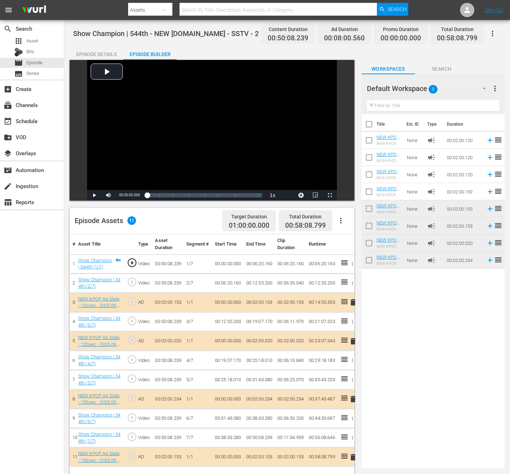
click at [385, 338] on div "Title Ext. ID Type Duration NEW KPOP Ad Slate - 120sec - 2024 01 - Show Champio…" at bounding box center [433, 289] width 143 height 351
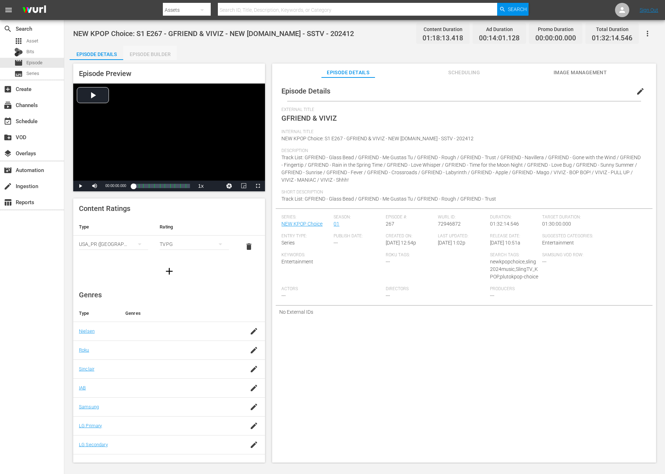
click at [136, 55] on div "Episode Builder" at bounding box center [150, 54] width 54 height 17
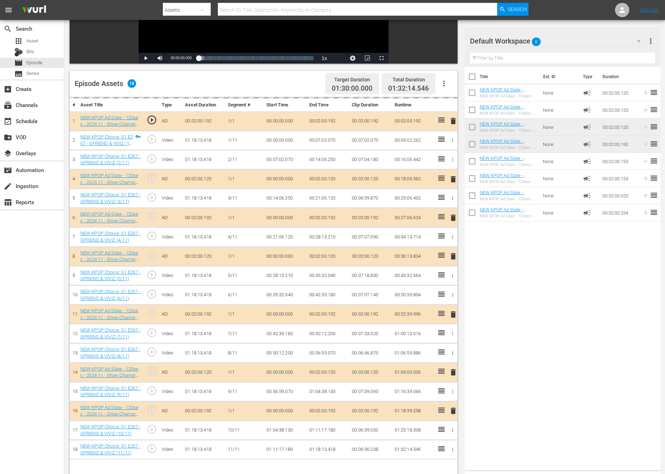
scroll to position [144, 0]
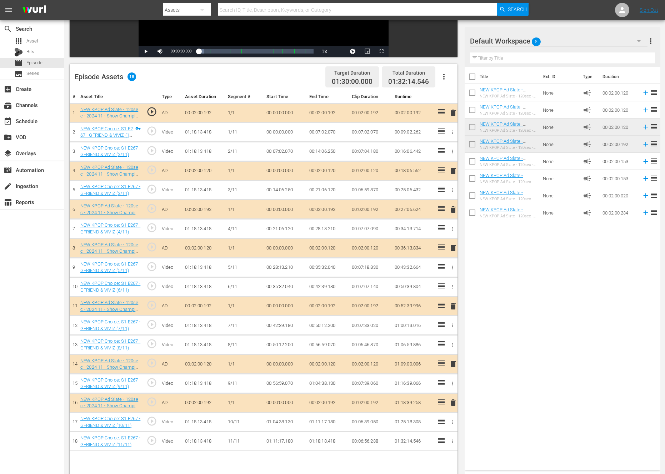
click at [449, 79] on button "button" at bounding box center [443, 76] width 17 height 17
click at [365, 121] on td "00:02:00.192" at bounding box center [370, 112] width 43 height 19
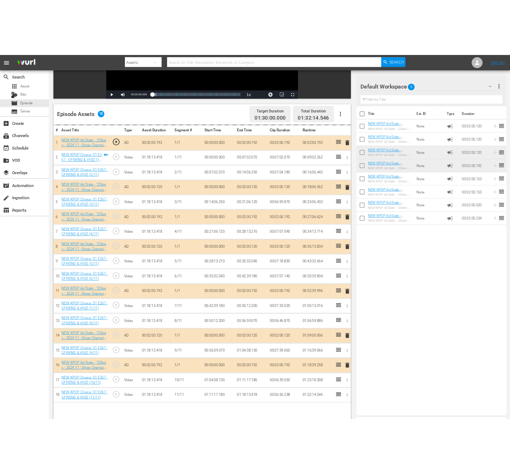
scroll to position [0, 0]
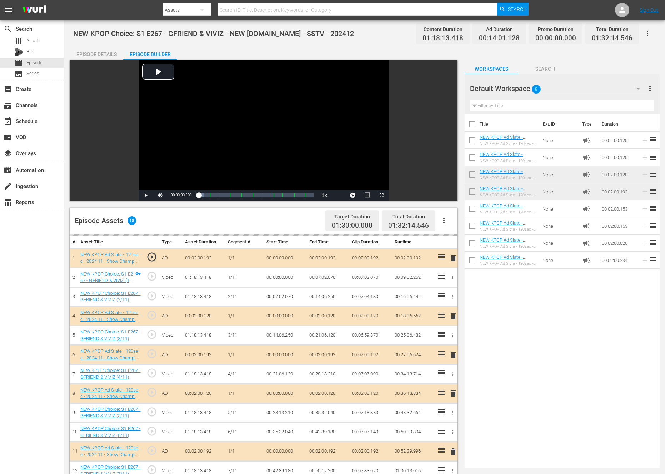
drag, startPoint x: 439, startPoint y: 111, endPoint x: 253, endPoint y: 0, distance: 215.9
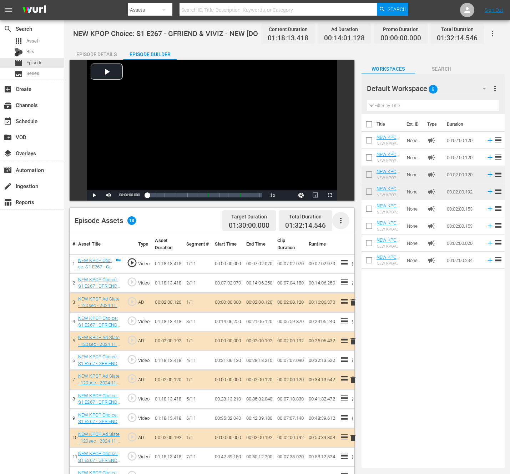
click at [337, 223] on icon "button" at bounding box center [341, 220] width 9 height 9
click at [342, 239] on div "Clear Ads" at bounding box center [362, 240] width 49 height 17
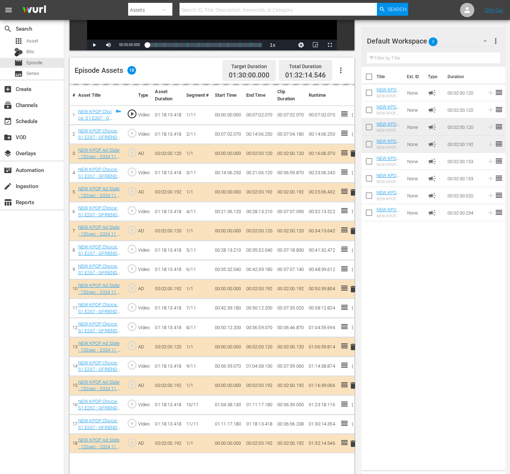
scroll to position [145, 0]
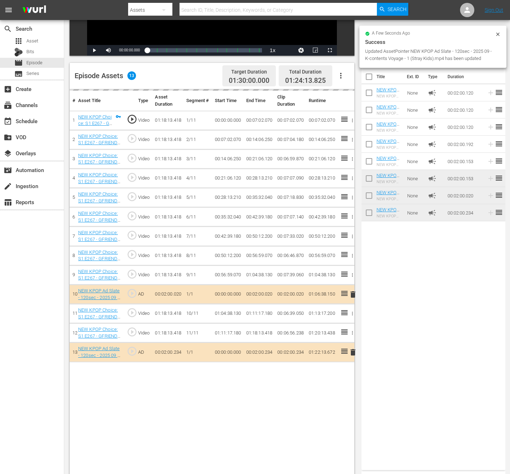
click at [470, 394] on div "Title Ext. ID Type Duration NEW KPOP Ad Slate - 120sec - 2024 01 - Show Champio…" at bounding box center [434, 267] width 144 height 401
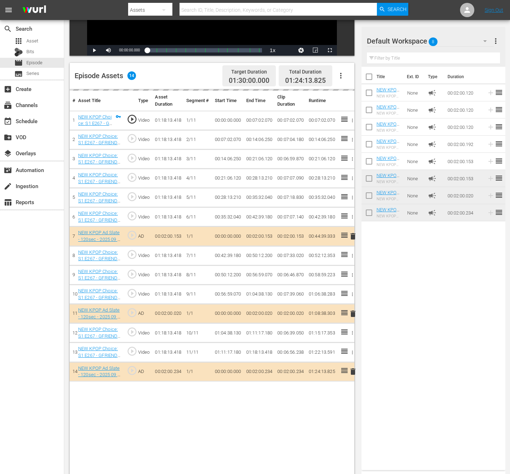
click at [404, 297] on div "Title Ext. ID Type Duration NEW KPOP Ad Slate - 120sec - 2024 01 - Show Champio…" at bounding box center [434, 267] width 144 height 401
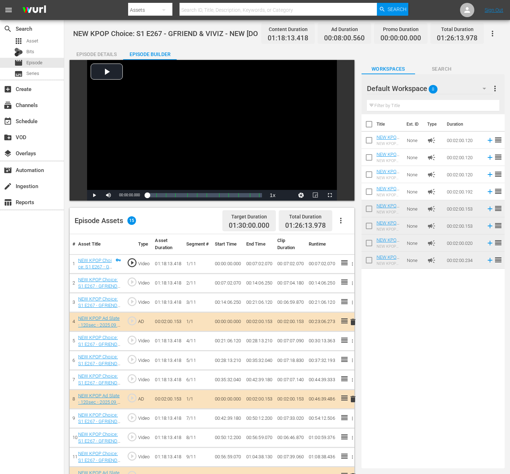
click at [420, 335] on div "Title Ext. ID Type Duration NEW KPOP Ad Slate - 120sec - 2024 01 - Show Champio…" at bounding box center [433, 289] width 143 height 351
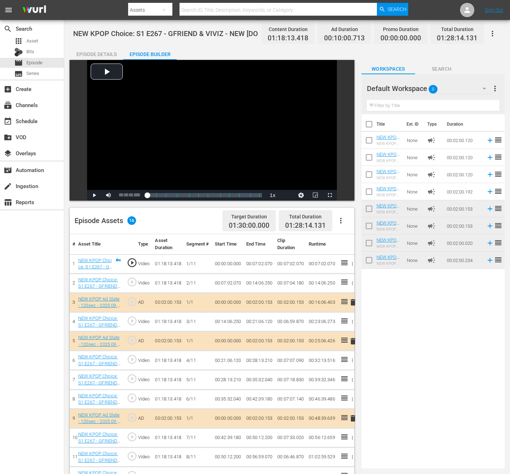
click at [411, 308] on div "Title Ext. ID Type Duration NEW KPOP Ad Slate - 120sec - 2024 01 - Show Champio…" at bounding box center [433, 289] width 143 height 351
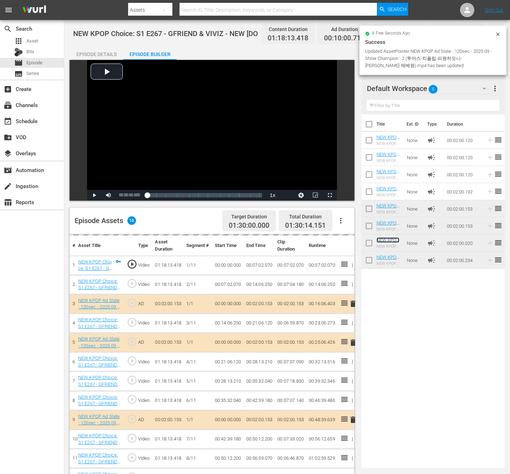
scroll to position [186, 0]
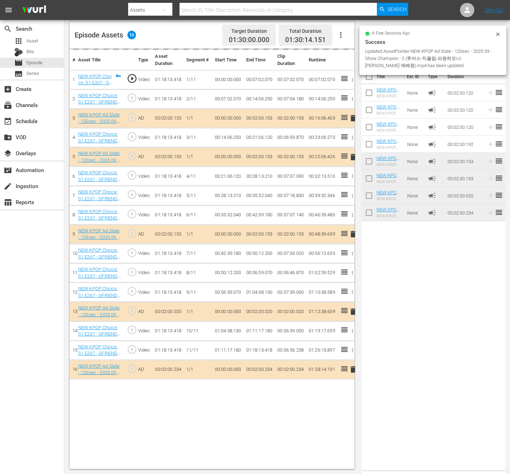
click at [124, 402] on div "# Asset Title Type Asset Duration Segment # Start Time End Time Clip Duration R…" at bounding box center [212, 259] width 285 height 421
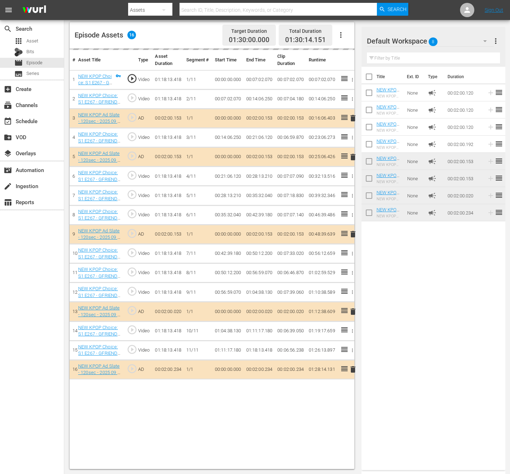
click at [395, 387] on div "Title Ext. ID Type Duration NEW KPOP Ad Slate - 120sec - 2024 01 - Show Champio…" at bounding box center [434, 267] width 144 height 401
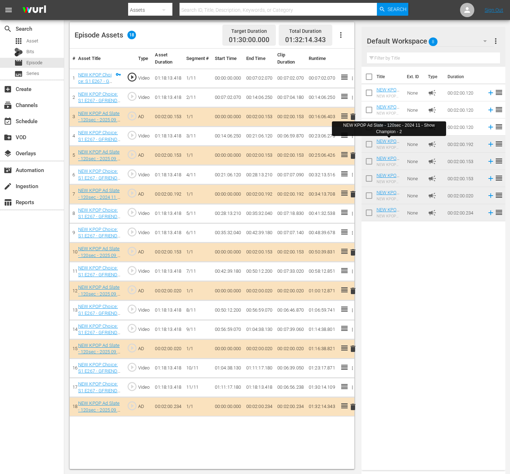
click at [406, 366] on div "Title Ext. ID Type Duration NEW KPOP Ad Slate - 120sec - 2024 01 - Show Champio…" at bounding box center [434, 267] width 144 height 401
click at [456, 349] on div "Title Ext. ID Type Duration NEW KPOP Ad Slate - 120sec - 2024 01 - Show Champio…" at bounding box center [434, 267] width 144 height 401
